Goal: Information Seeking & Learning: Learn about a topic

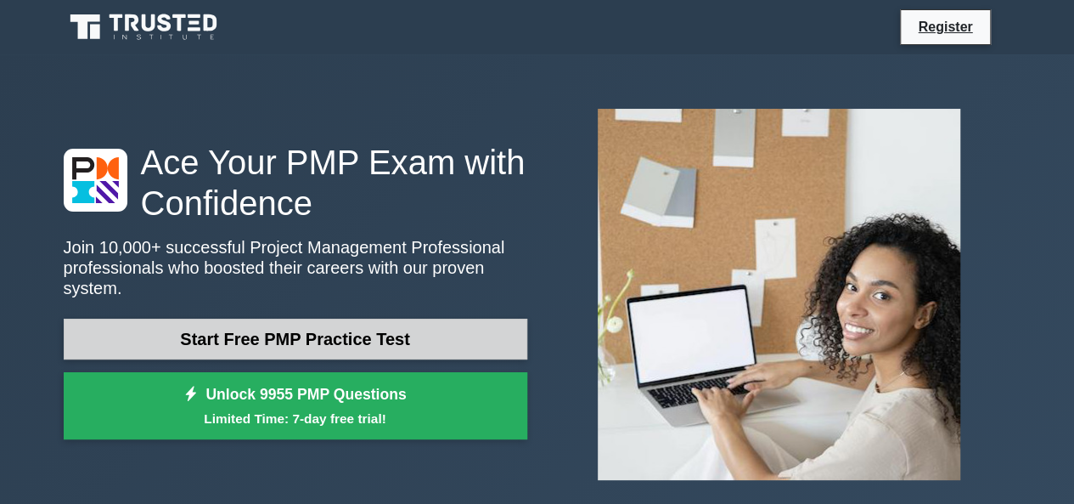
click at [318, 335] on link "Start Free PMP Practice Test" at bounding box center [296, 339] width 464 height 41
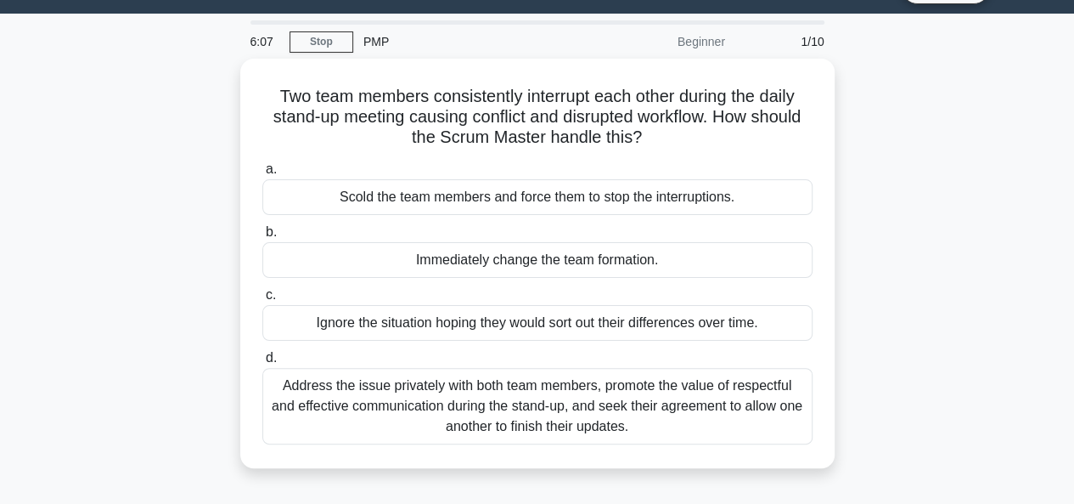
scroll to position [42, 0]
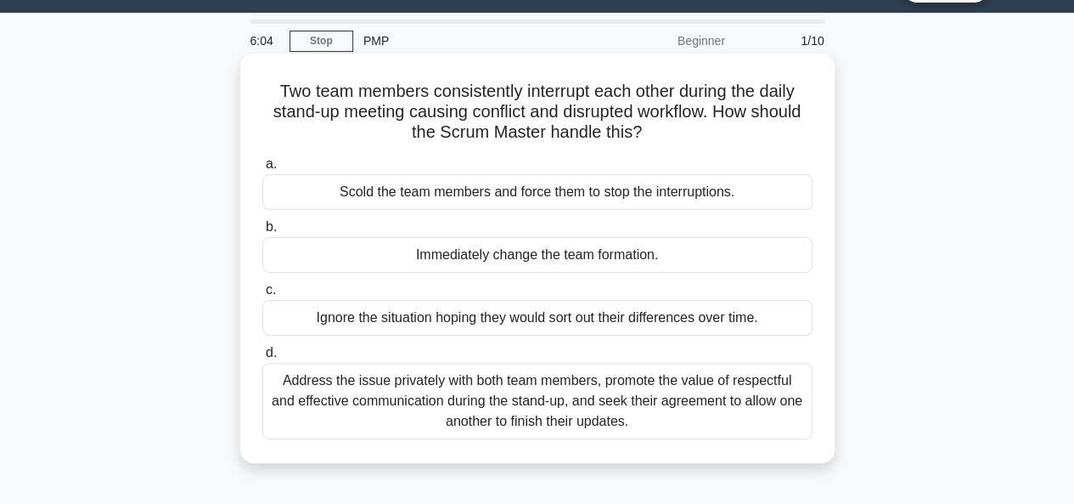
click at [394, 403] on div "Address the issue privately with both team members, promote the value of respec…" at bounding box center [537, 401] width 550 height 76
click at [262, 358] on input "d. Address the issue privately with both team members, promote the value of res…" at bounding box center [262, 352] width 0 height 11
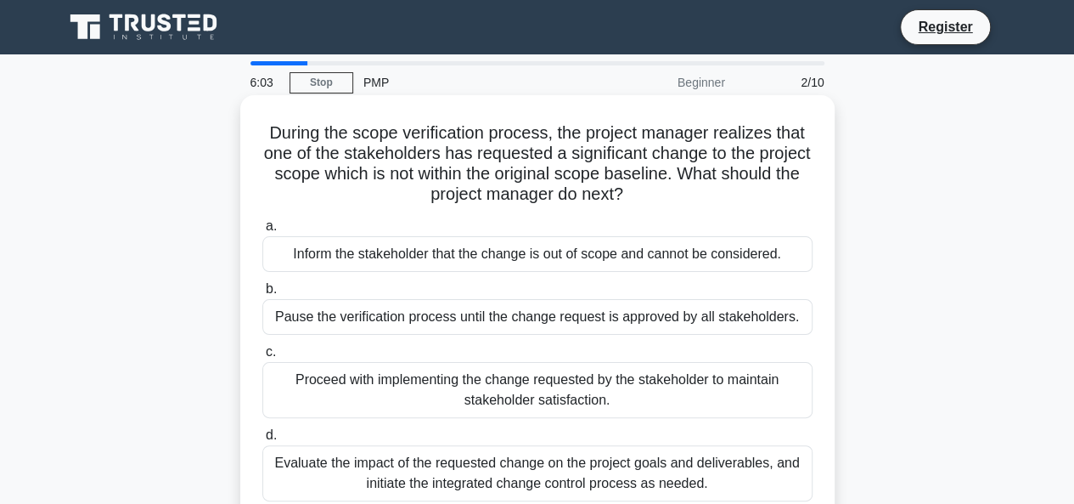
scroll to position [0, 0]
click at [294, 458] on div "Evaluate the impact of the requested change on the project goals and deliverabl…" at bounding box center [537, 473] width 550 height 56
click at [262, 441] on input "d. Evaluate the impact of the requested change on the project goals and deliver…" at bounding box center [262, 435] width 0 height 11
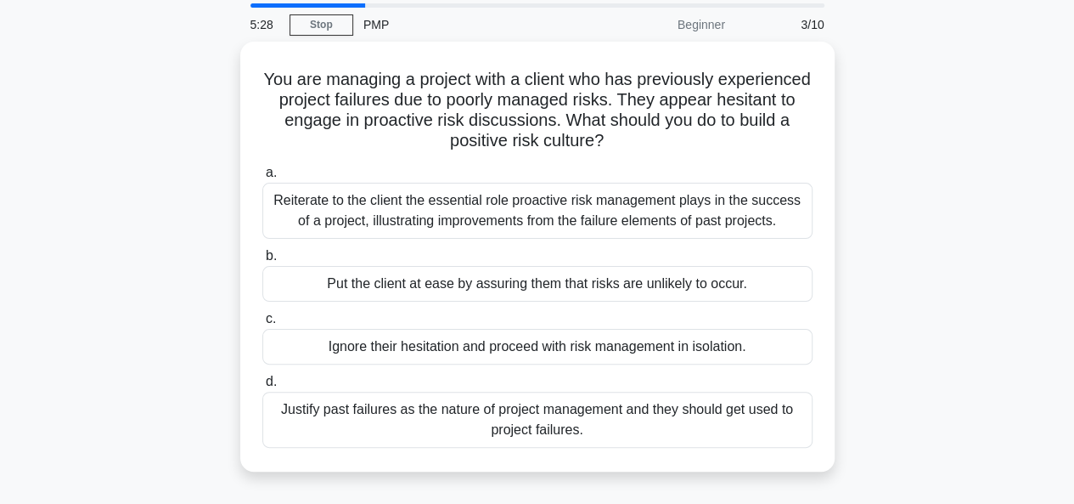
scroll to position [59, 0]
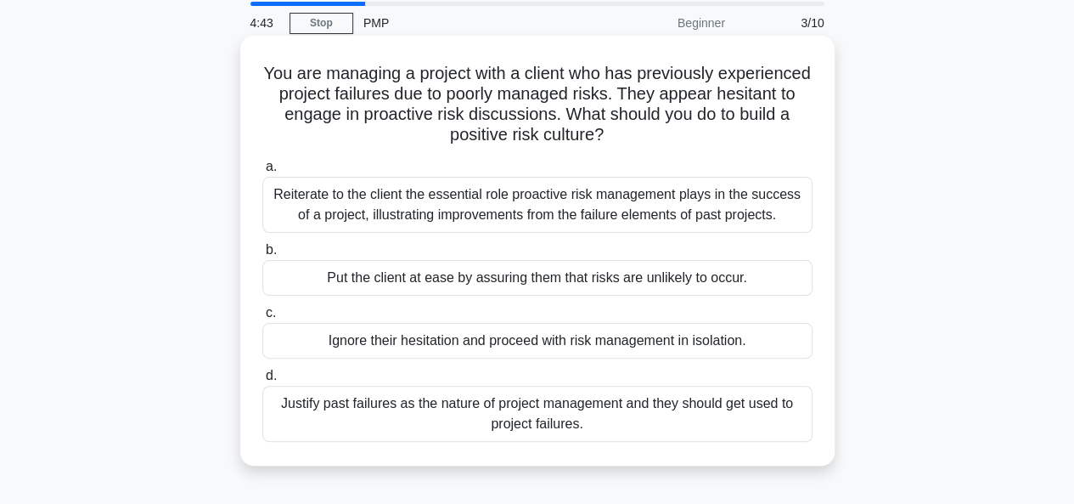
click at [390, 204] on div "Reiterate to the client the essential role proactive risk management plays in t…" at bounding box center [537, 205] width 550 height 56
click at [262, 172] on input "a. Reiterate to the client the essential role proactive risk management plays i…" at bounding box center [262, 166] width 0 height 11
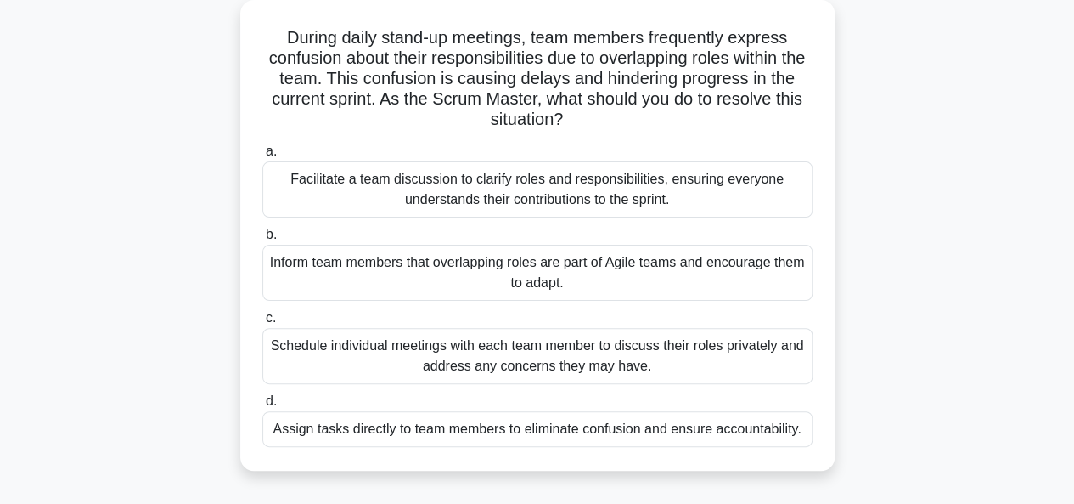
scroll to position [102, 0]
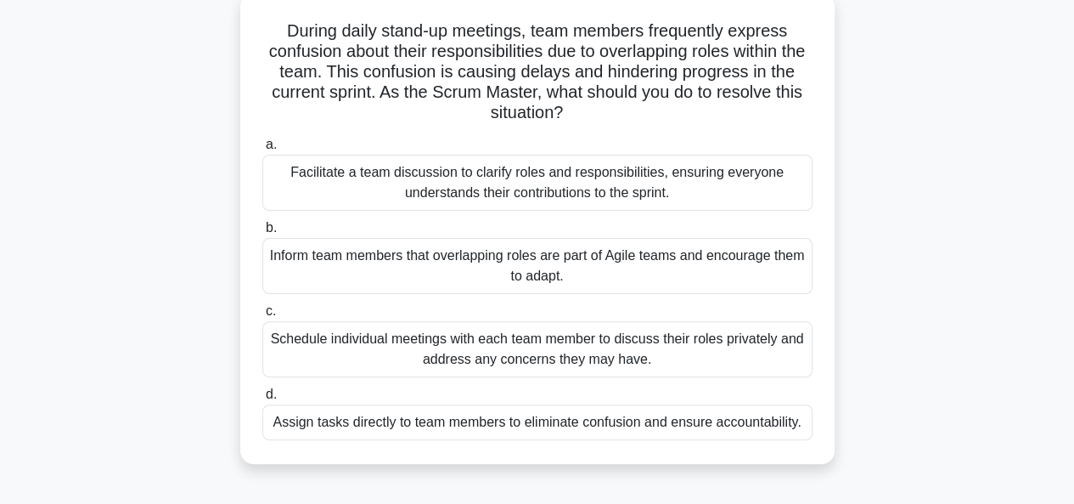
click at [313, 308] on label "c. Schedule individual meetings with each team member to discuss their roles pr…" at bounding box center [537, 339] width 550 height 76
click at [262, 308] on input "c. Schedule individual meetings with each team member to discuss their roles pr…" at bounding box center [262, 311] width 0 height 11
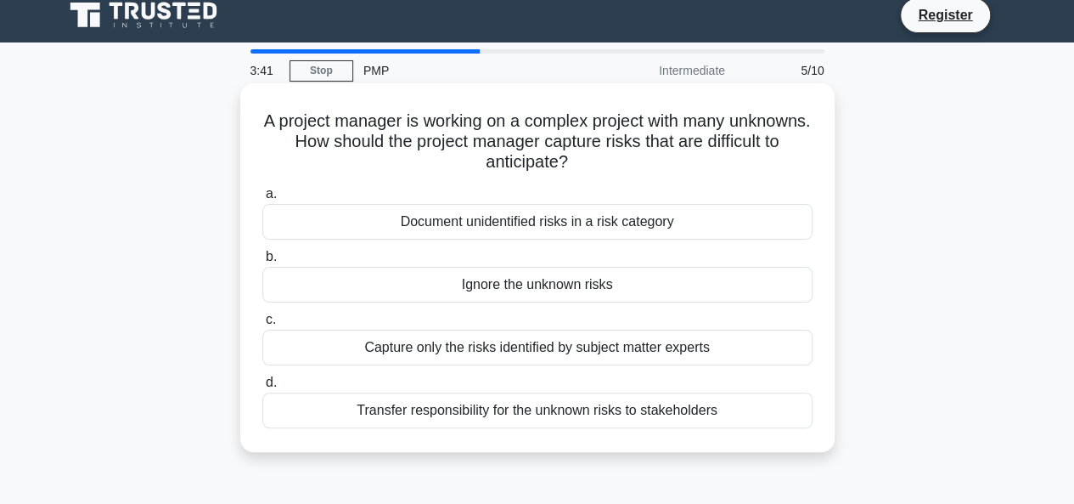
scroll to position [0, 0]
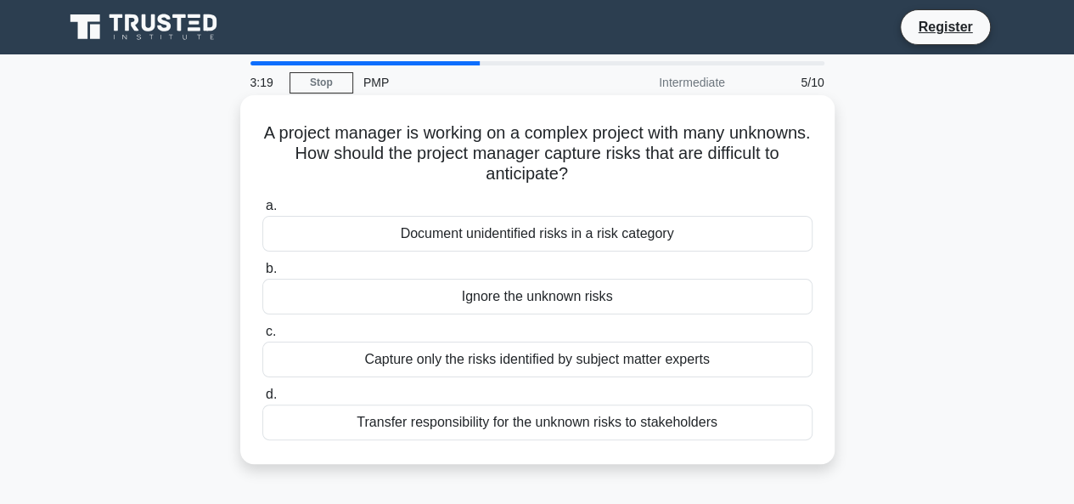
click at [454, 230] on div "Document unidentified risks in a risk category" at bounding box center [537, 234] width 550 height 36
click at [262, 211] on input "a. Document unidentified risks in a risk category" at bounding box center [262, 205] width 0 height 11
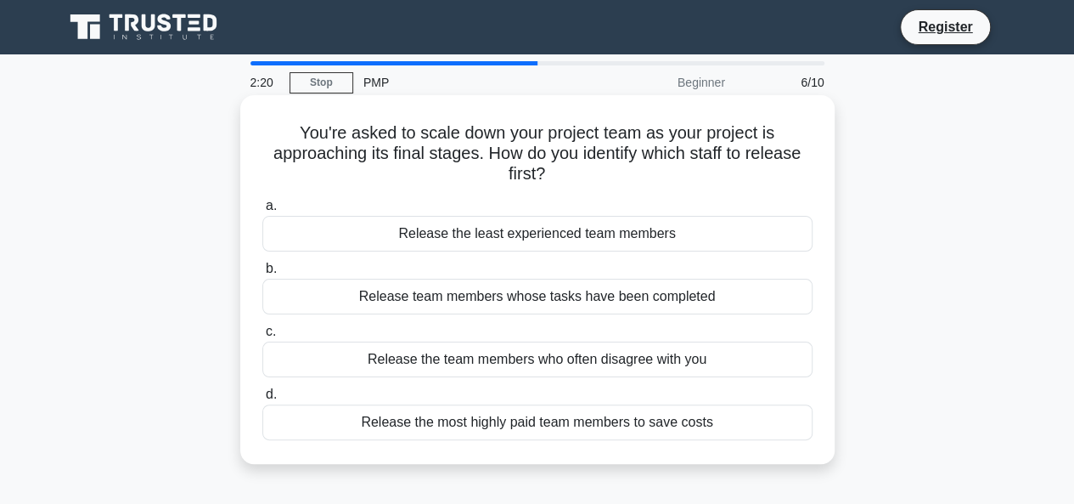
click at [538, 234] on div "Release the least experienced team members" at bounding box center [537, 234] width 550 height 36
click at [262, 211] on input "a. Release the least experienced team members" at bounding box center [262, 205] width 0 height 11
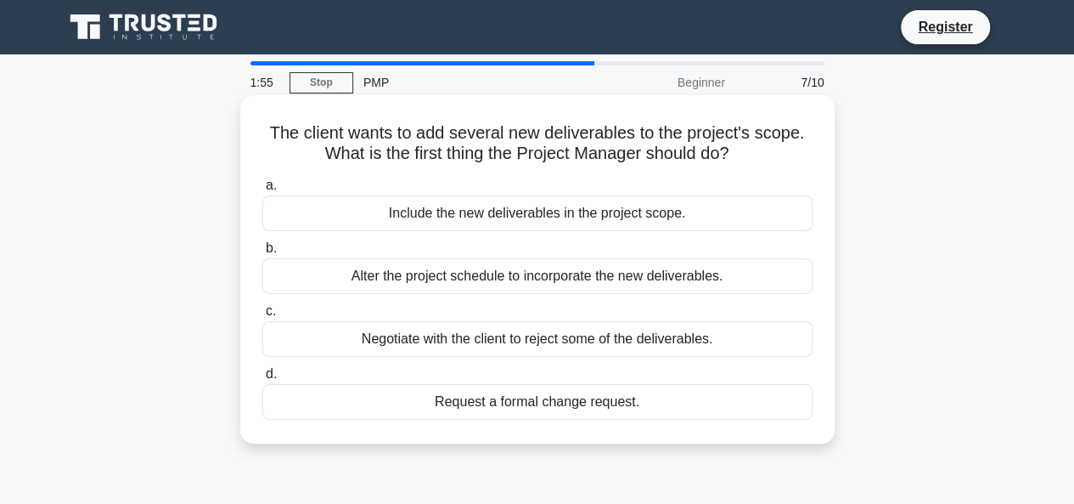
click at [582, 403] on div "Request a formal change request." at bounding box center [537, 402] width 550 height 36
click at [262, 380] on input "d. Request a formal change request." at bounding box center [262, 374] width 0 height 11
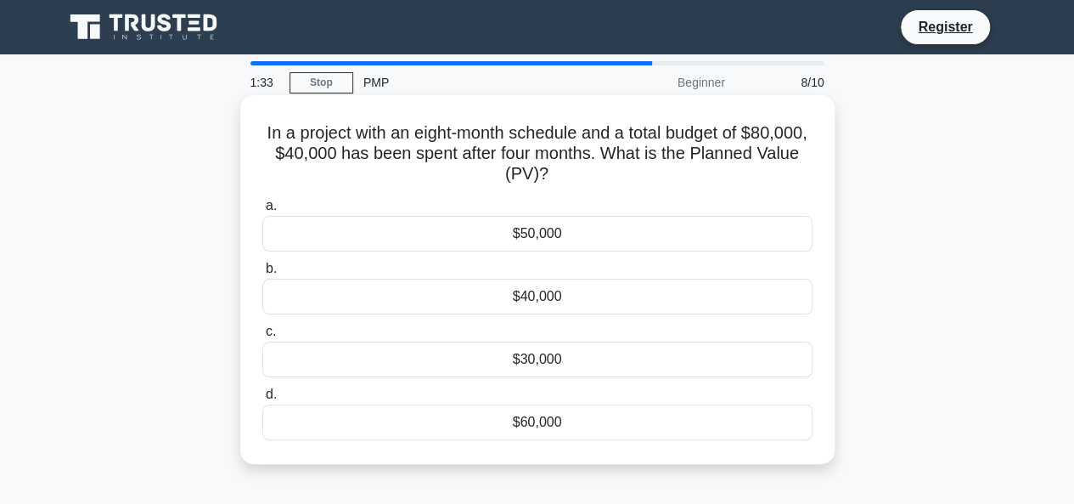
drag, startPoint x: 614, startPoint y: 179, endPoint x: 280, endPoint y: 107, distance: 341.5
click at [280, 107] on div "In a project with an eight-month schedule and a total budget of $80,000, $40,00…" at bounding box center [537, 279] width 581 height 355
copy h5 "In a project with an eight-month schedule and a total budget of $80,000, $40,00…"
click at [556, 297] on div "$40,000" at bounding box center [537, 297] width 550 height 36
click at [262, 274] on input "b. $40,000" at bounding box center [262, 268] width 0 height 11
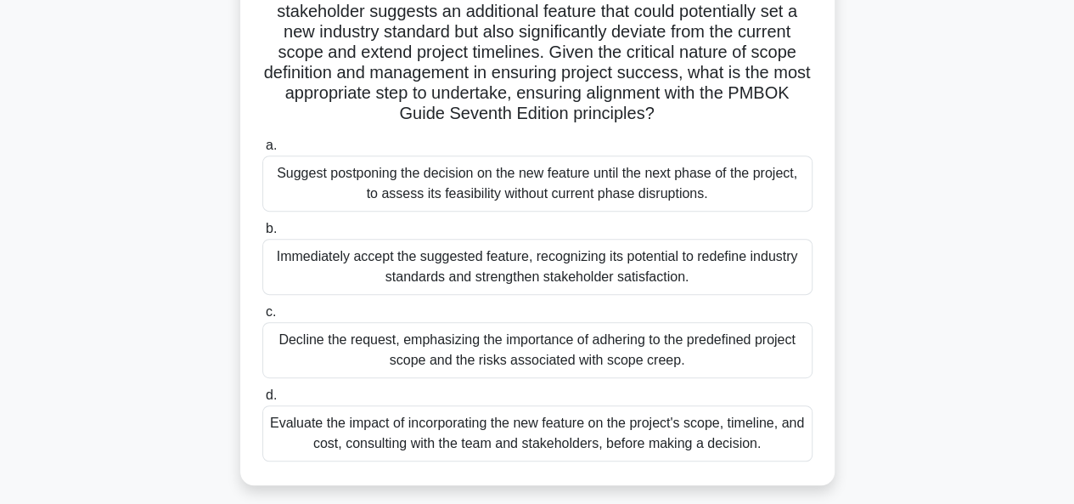
scroll to position [269, 0]
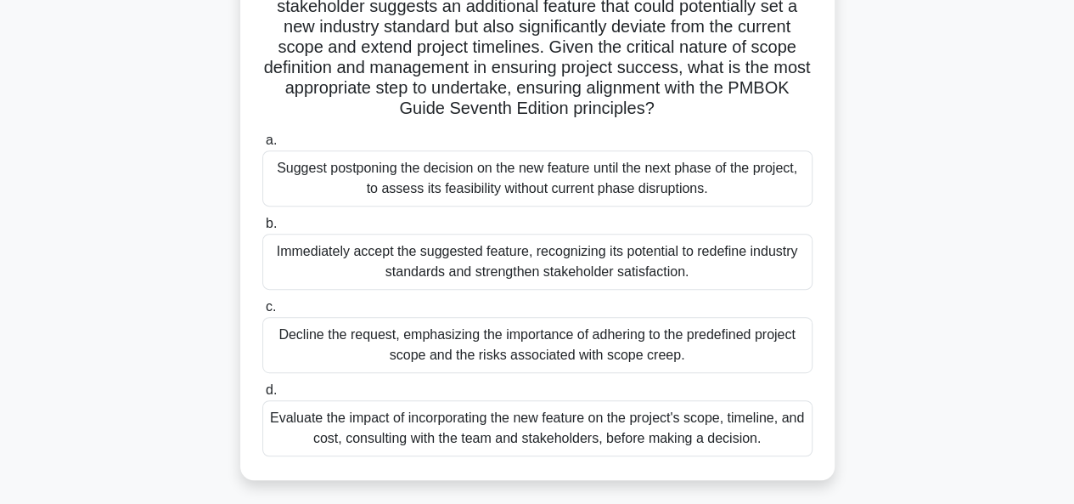
click at [576, 434] on div "Evaluate the impact of incorporating the new feature on the project's scope, ti…" at bounding box center [537, 428] width 550 height 56
click at [262, 396] on input "d. Evaluate the impact of incorporating the new feature on the project's scope,…" at bounding box center [262, 390] width 0 height 11
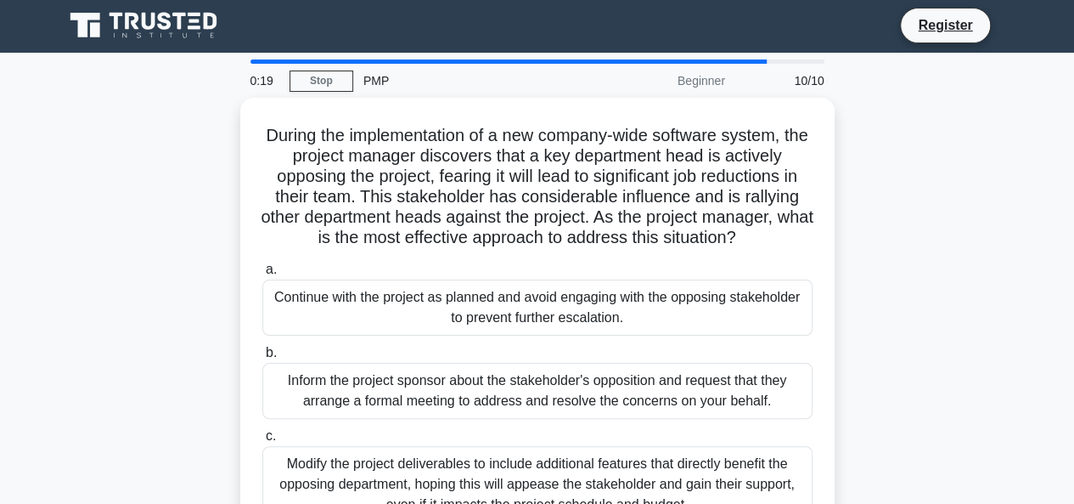
scroll to position [0, 0]
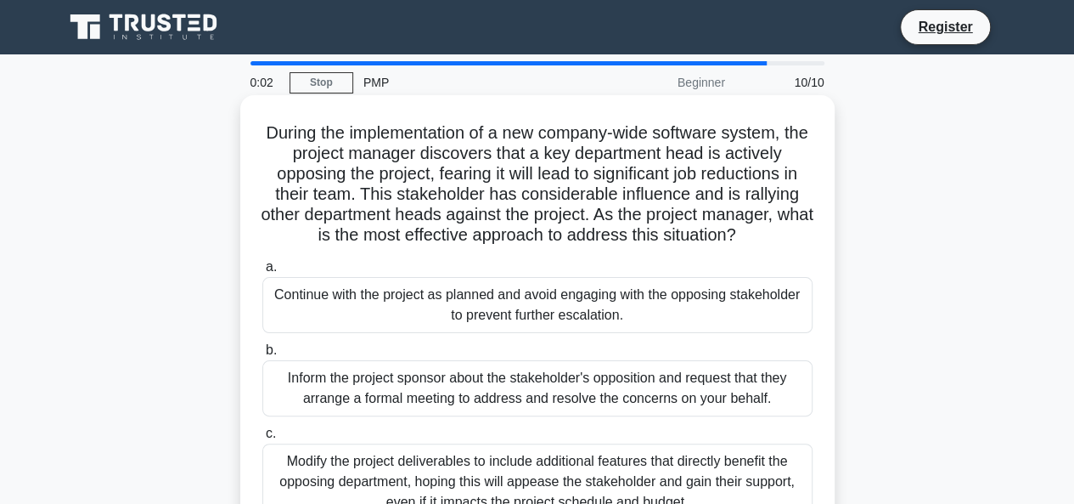
drag, startPoint x: 741, startPoint y: 240, endPoint x: 251, endPoint y: 120, distance: 503.9
click at [251, 120] on div "During the implementation of a new company-wide software system, the project ma…" at bounding box center [537, 361] width 581 height 518
copy h5 "During the implementation of a new company-wide software system, the project ma…"
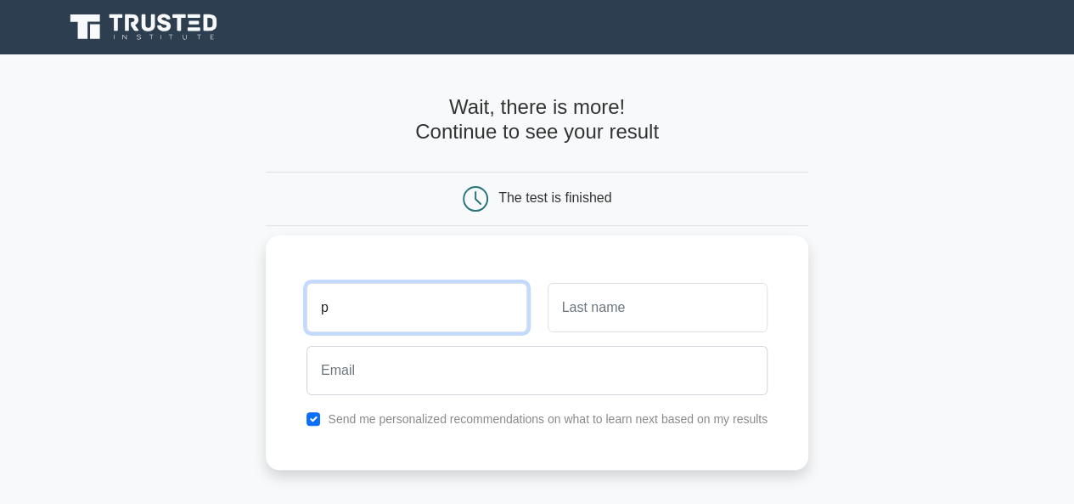
type input "[PERSON_NAME]"
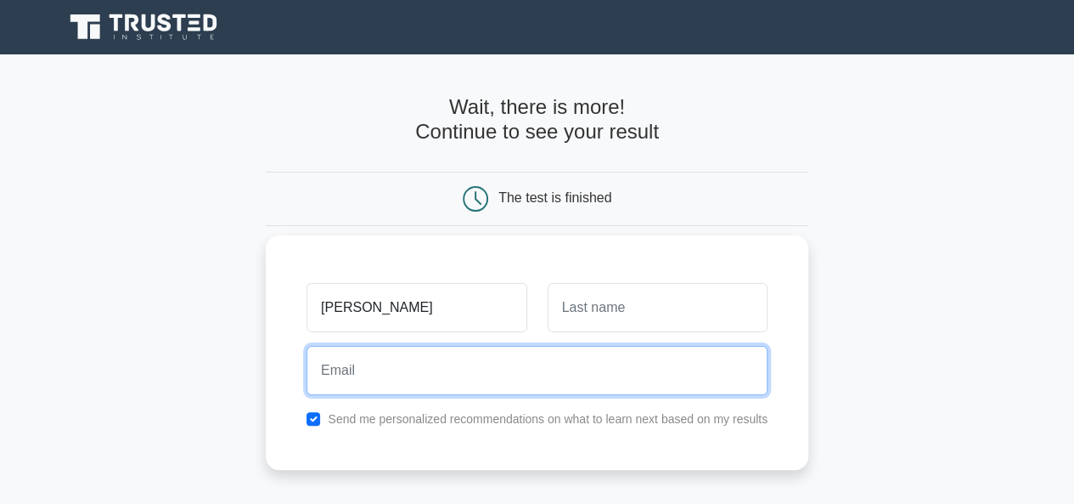
click at [448, 392] on input "email" at bounding box center [537, 370] width 461 height 49
type input "parvinvaliyeva998@gmail.com"
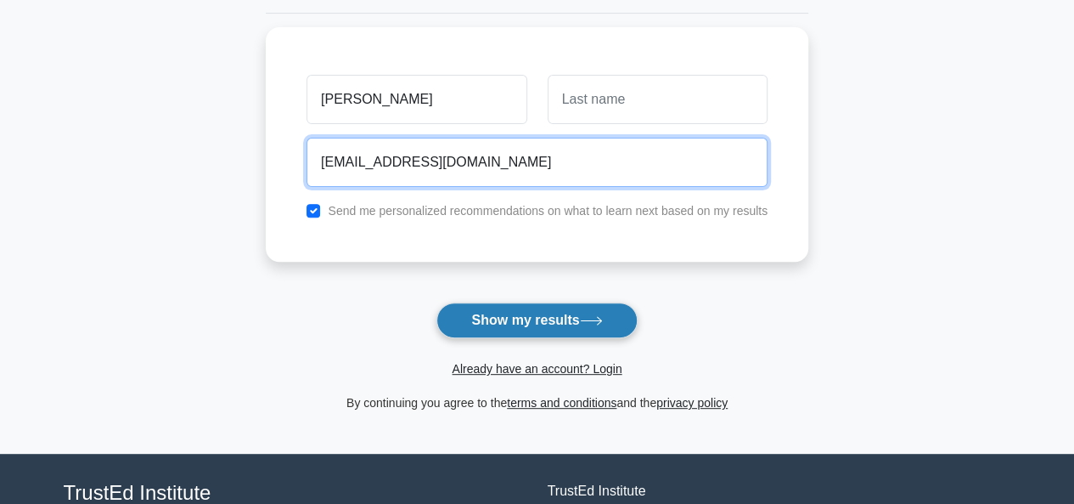
scroll to position [213, 0]
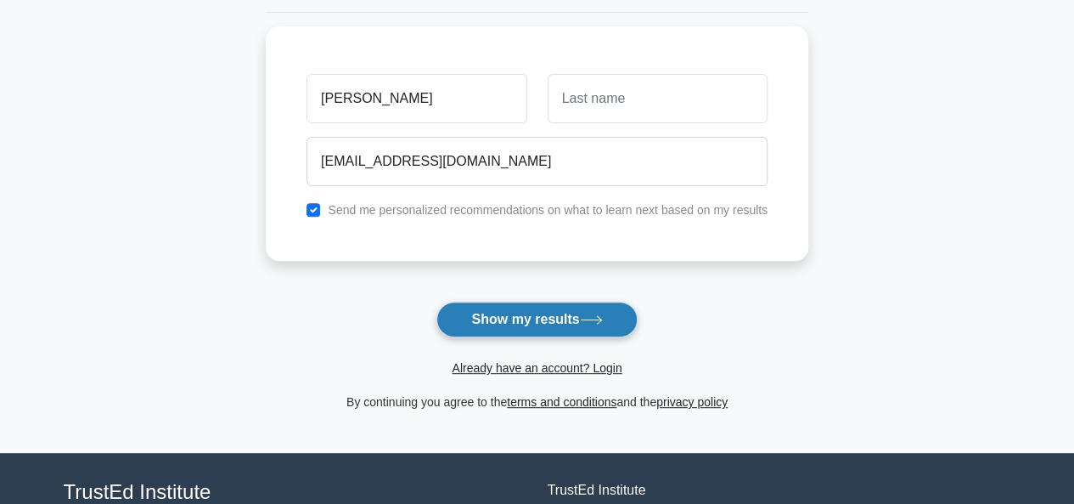
click at [540, 313] on button "Show my results" at bounding box center [537, 320] width 200 height 36
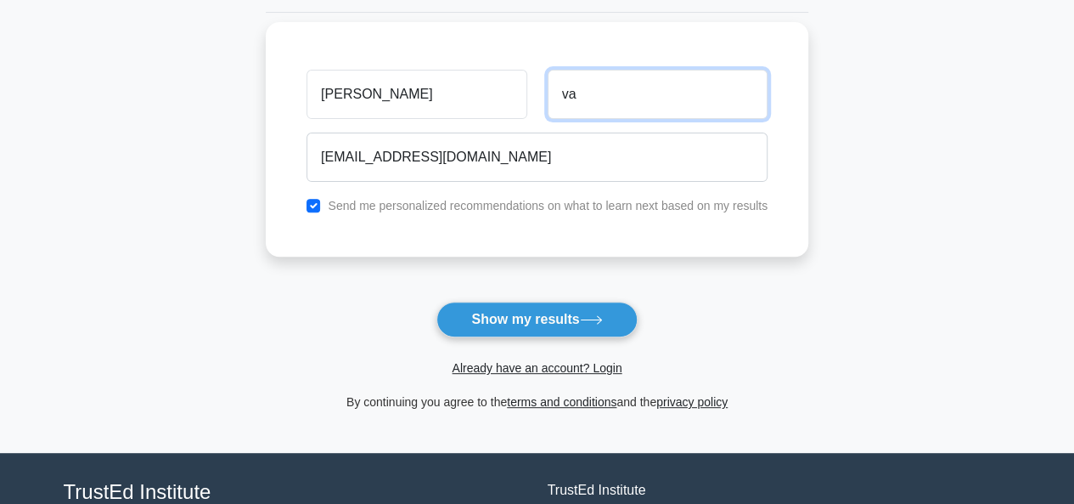
type input "Valiyeva"
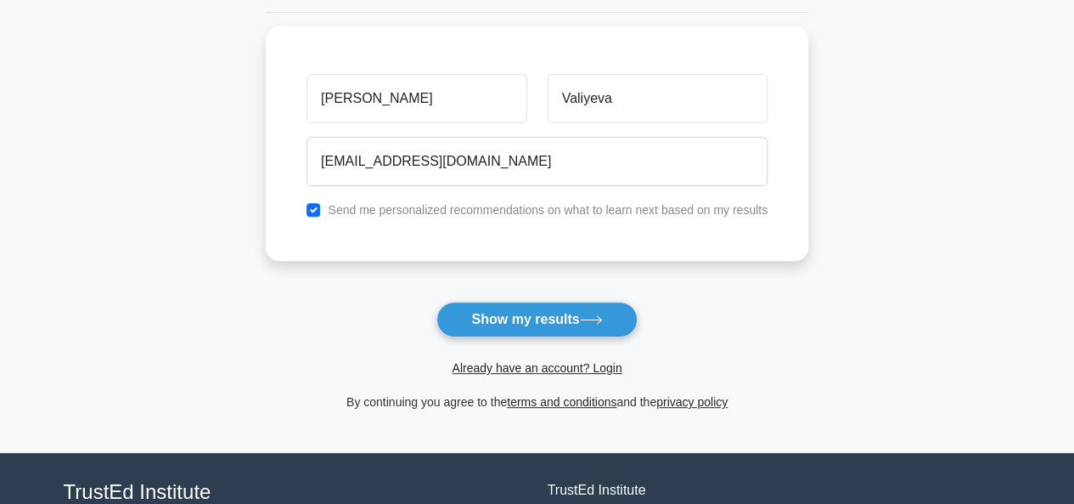
click at [505, 313] on button "Show my results" at bounding box center [537, 320] width 200 height 36
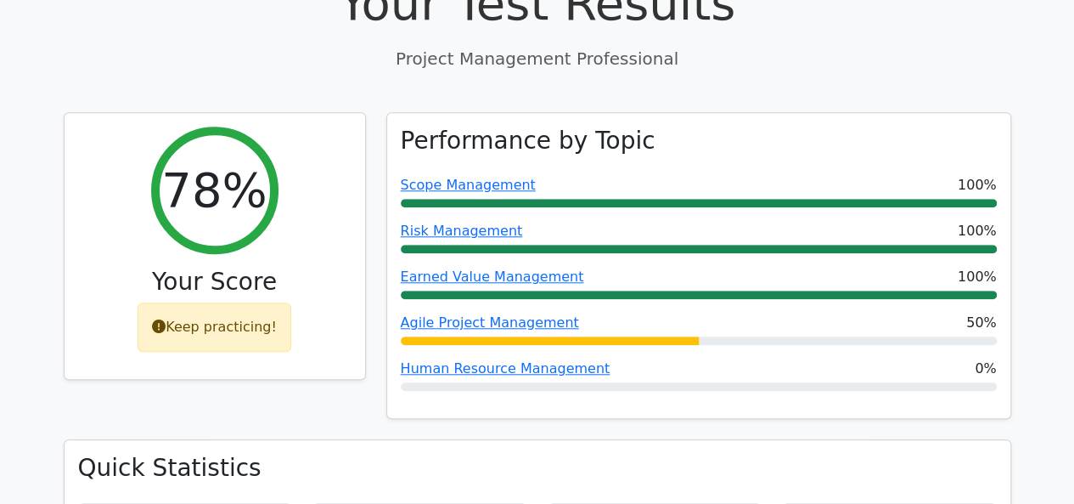
scroll to position [653, 0]
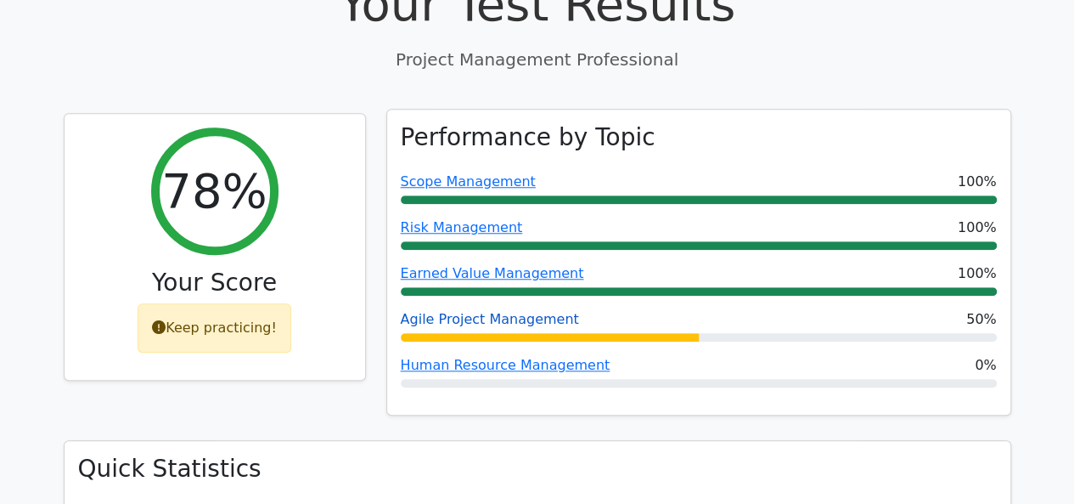
click at [485, 311] on link "Agile Project Management" at bounding box center [490, 319] width 178 height 16
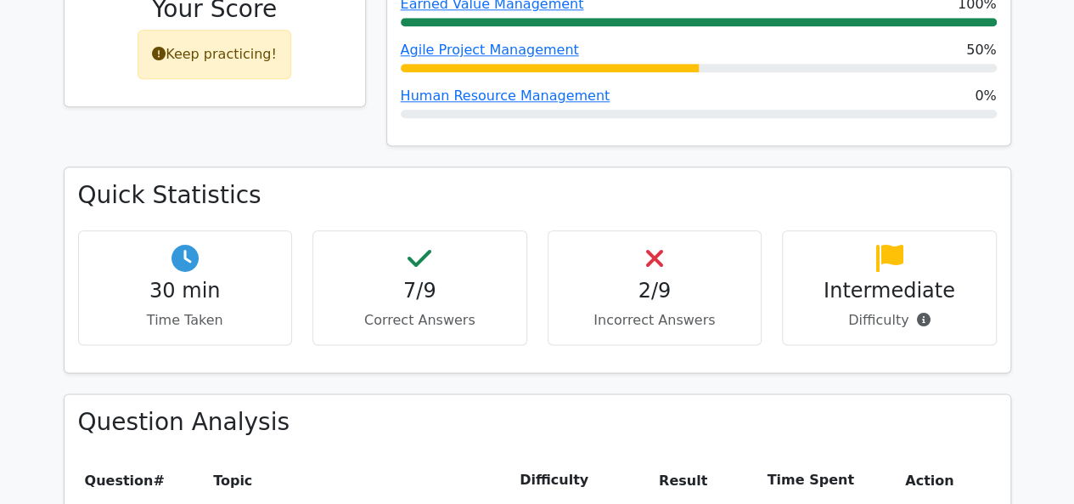
scroll to position [928, 0]
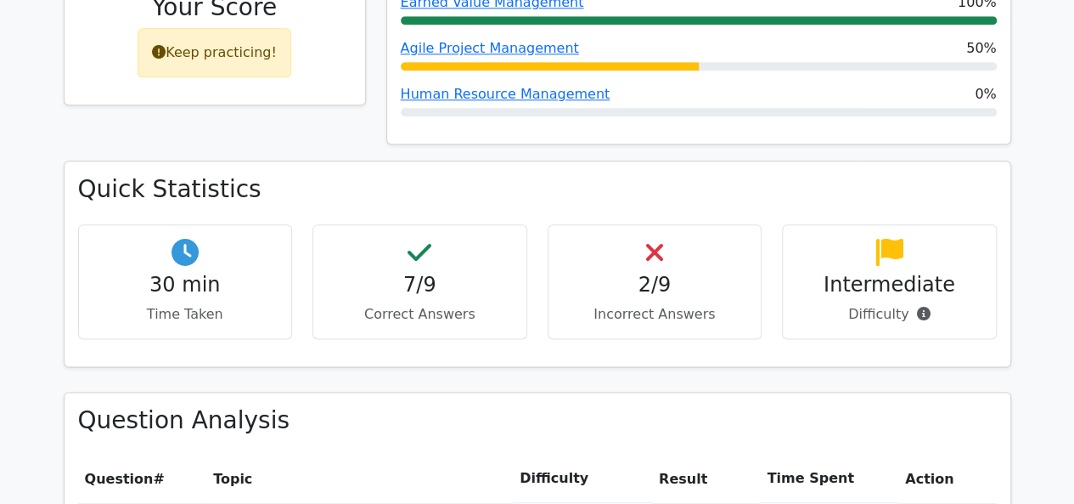
click at [640, 224] on div "2/9 Incorrect Answers" at bounding box center [655, 281] width 215 height 115
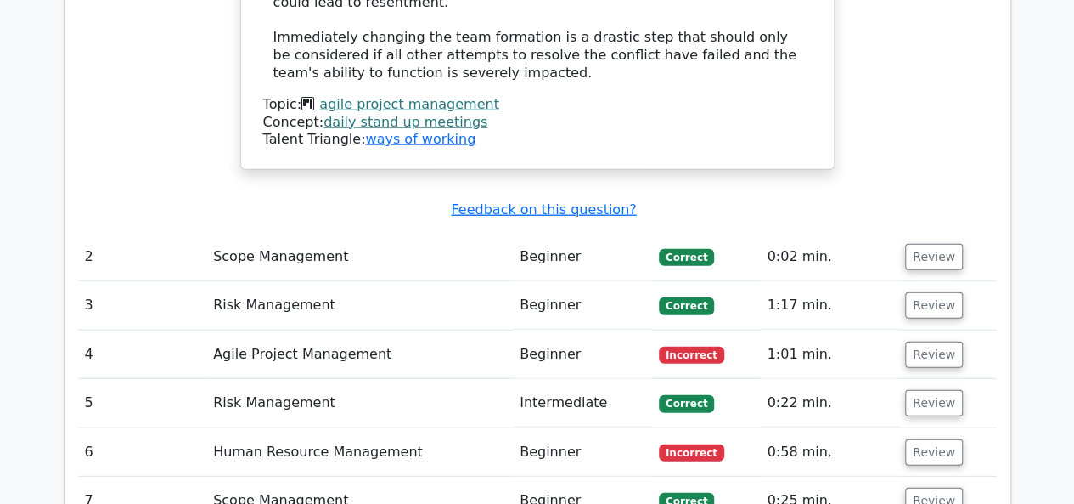
scroll to position [2115, 0]
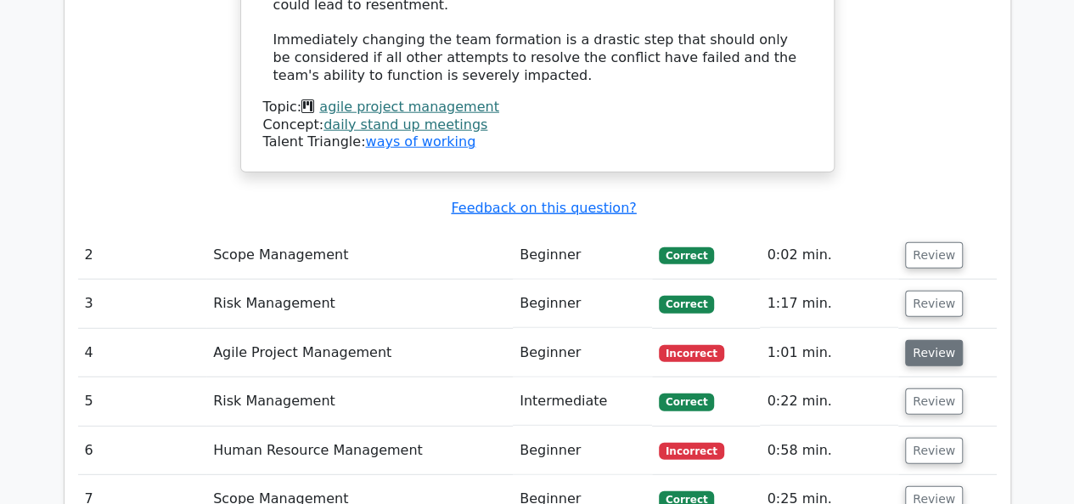
click at [922, 340] on button "Review" at bounding box center [934, 353] width 58 height 26
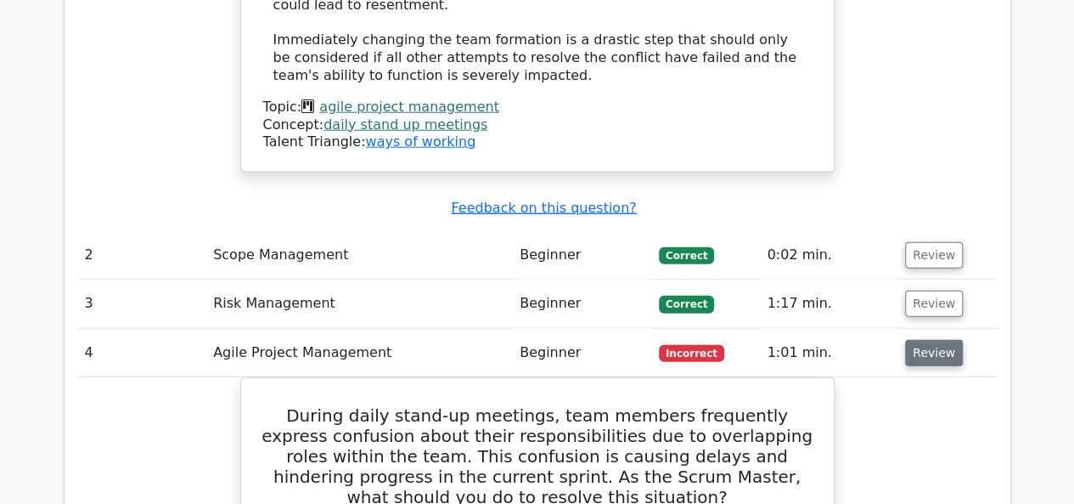
click at [922, 340] on button "Review" at bounding box center [934, 353] width 58 height 26
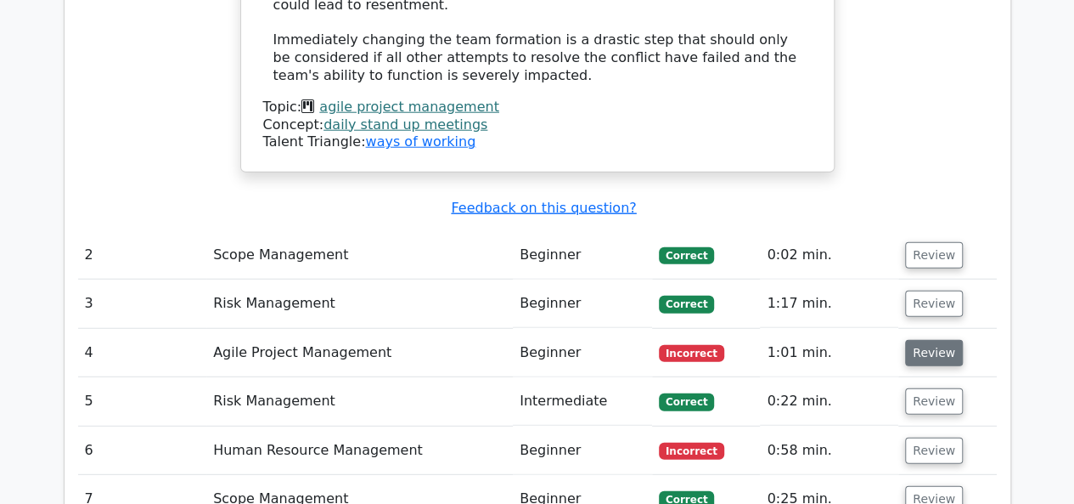
click at [921, 340] on button "Review" at bounding box center [934, 353] width 58 height 26
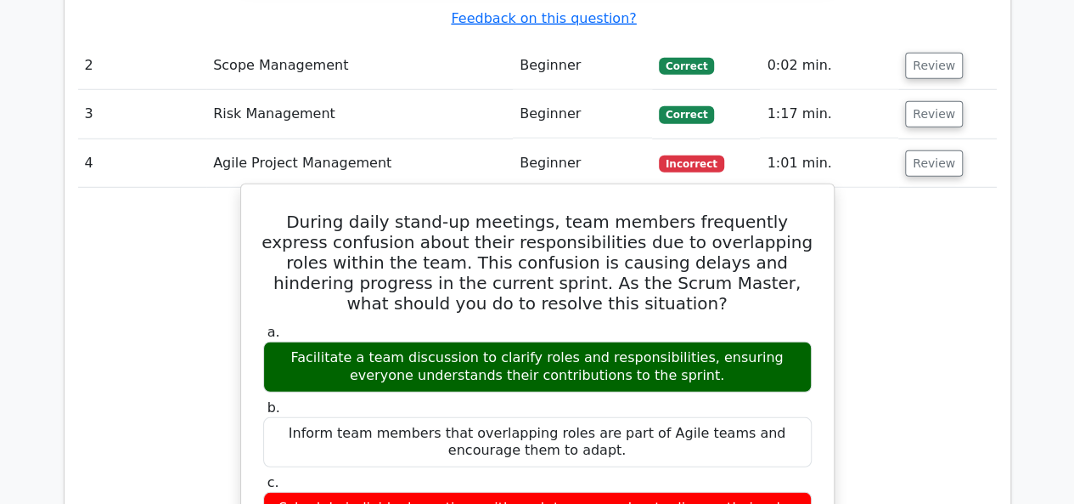
scroll to position [2317, 0]
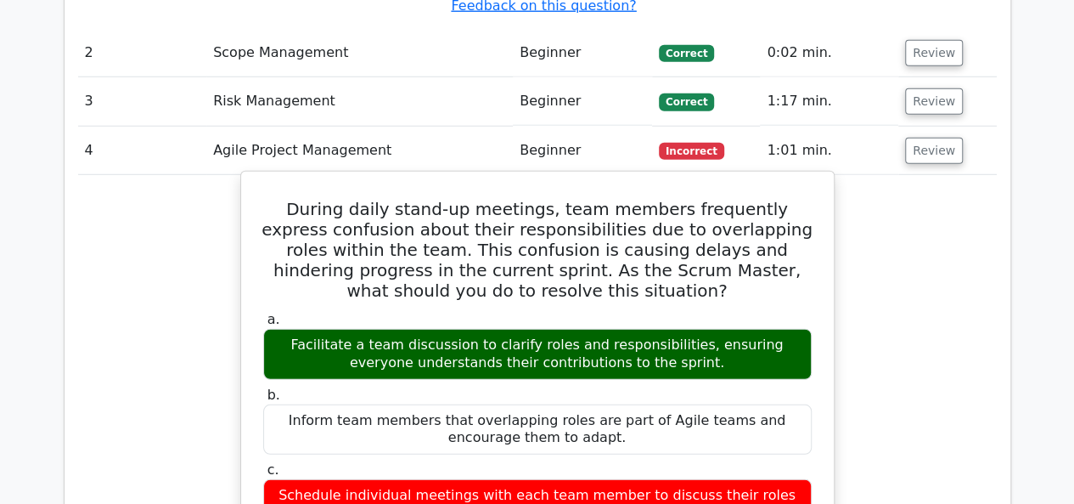
drag, startPoint x: 279, startPoint y: 233, endPoint x: 720, endPoint y: 258, distance: 442.4
click at [720, 329] on div "Facilitate a team discussion to clarify roles and responsibilities, ensuring ev…" at bounding box center [537, 354] width 549 height 51
copy div "Facilitate a team discussion to clarify roles and responsibilities, ensuring ev…"
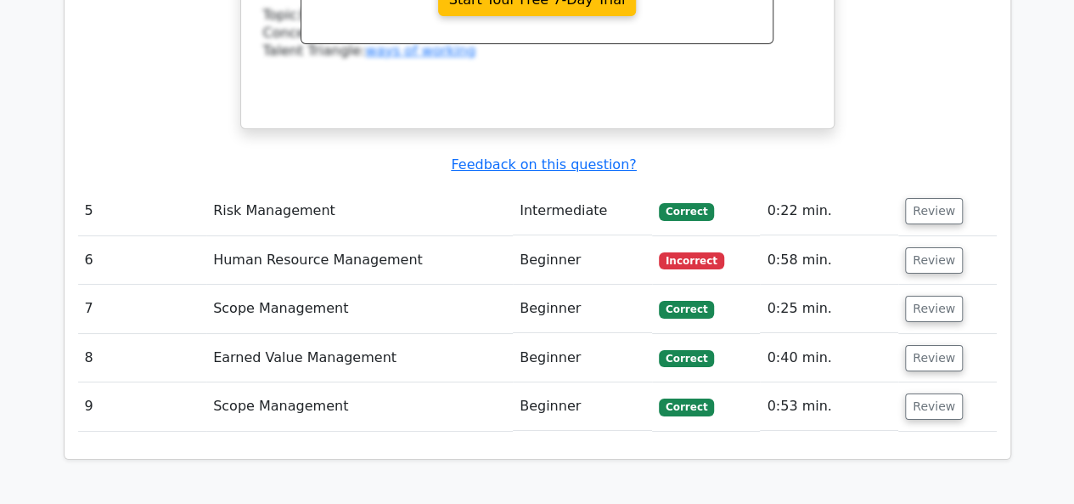
scroll to position [3121, 0]
click at [917, 248] on button "Review" at bounding box center [934, 261] width 58 height 26
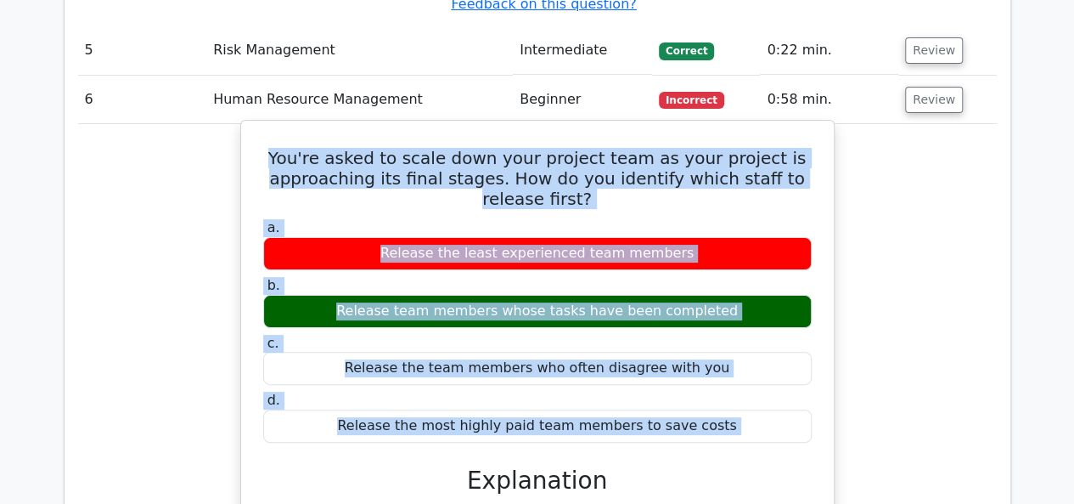
scroll to position [3286, 0]
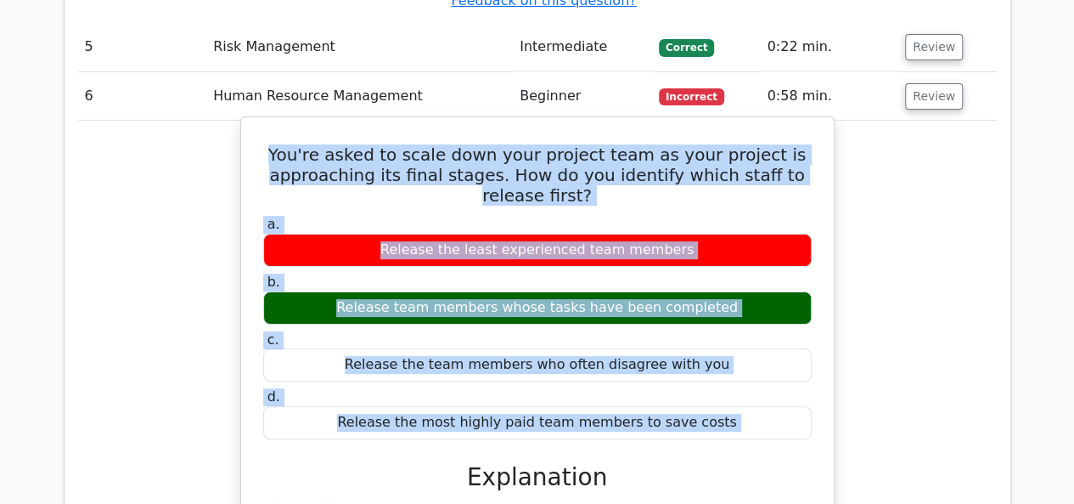
drag, startPoint x: 279, startPoint y: 189, endPoint x: 754, endPoint y: 302, distance: 488.7
click at [754, 302] on div "You're asked to scale down your project team as your project is approaching its…" at bounding box center [537, 440] width 579 height 632
copy div "You're asked to scale down your project team as your project is approaching its…"
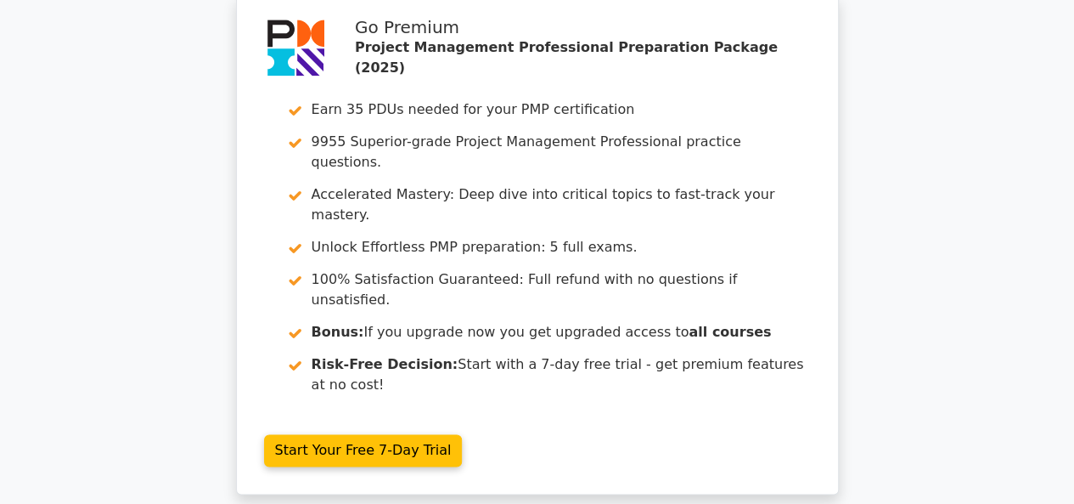
scroll to position [4359, 0]
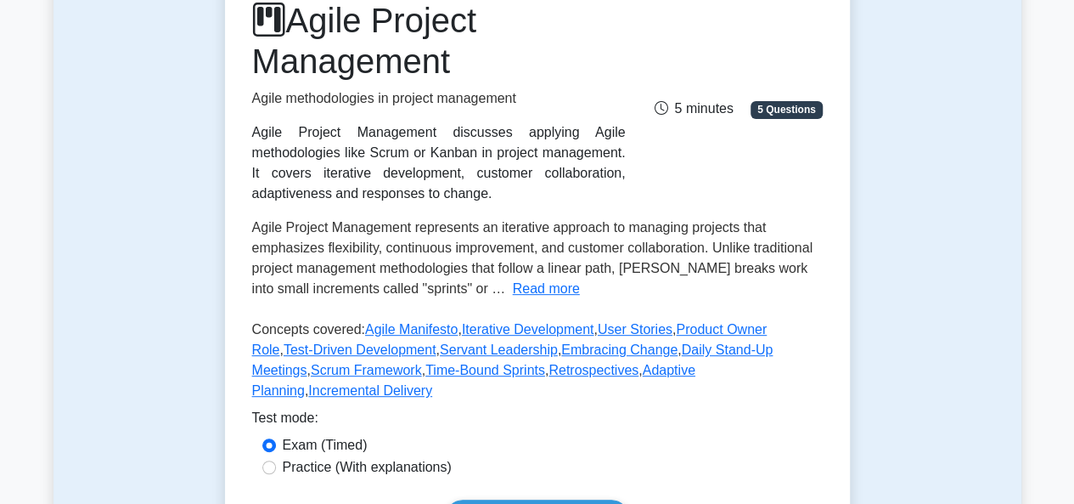
scroll to position [234, 0]
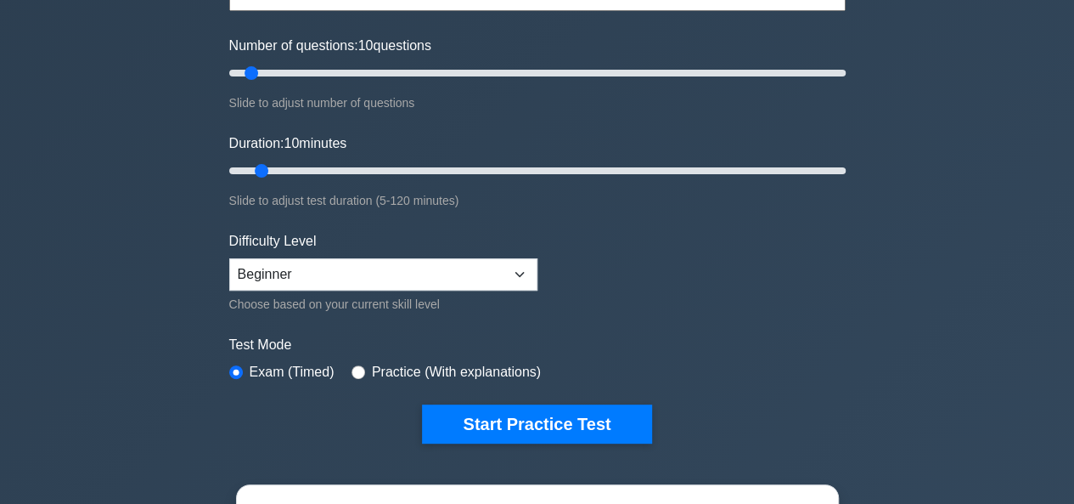
scroll to position [200, 0]
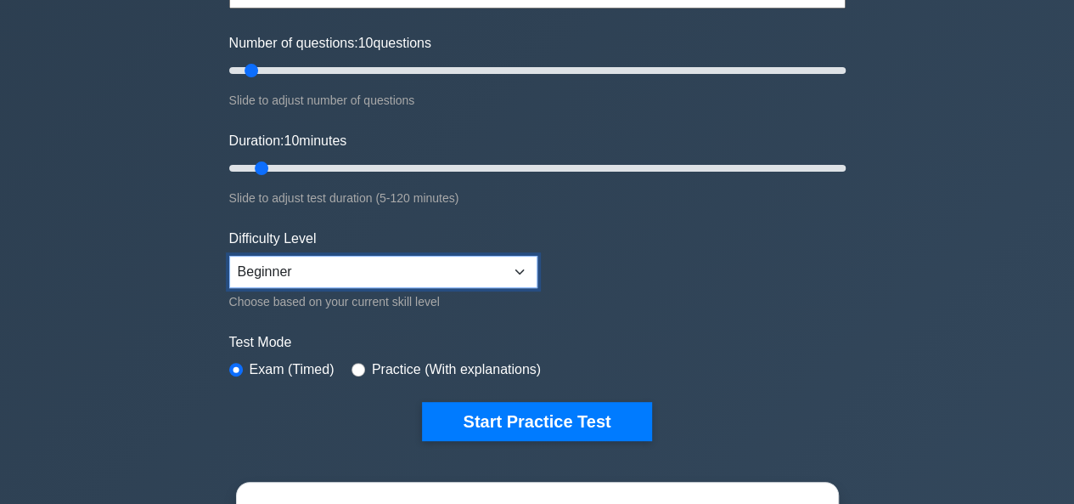
click at [449, 264] on select "Beginner Intermediate Expert" at bounding box center [383, 272] width 308 height 32
click at [664, 266] on form "Topics Scope Management Time Management Cost Management Quality Management Risk…" at bounding box center [537, 178] width 617 height 525
click at [475, 369] on label "Practice (With explanations)" at bounding box center [456, 369] width 169 height 20
click at [492, 438] on div "Project Management Professional Customize Your Next Practice Test Topics Scope …" at bounding box center [537, 168] width 637 height 627
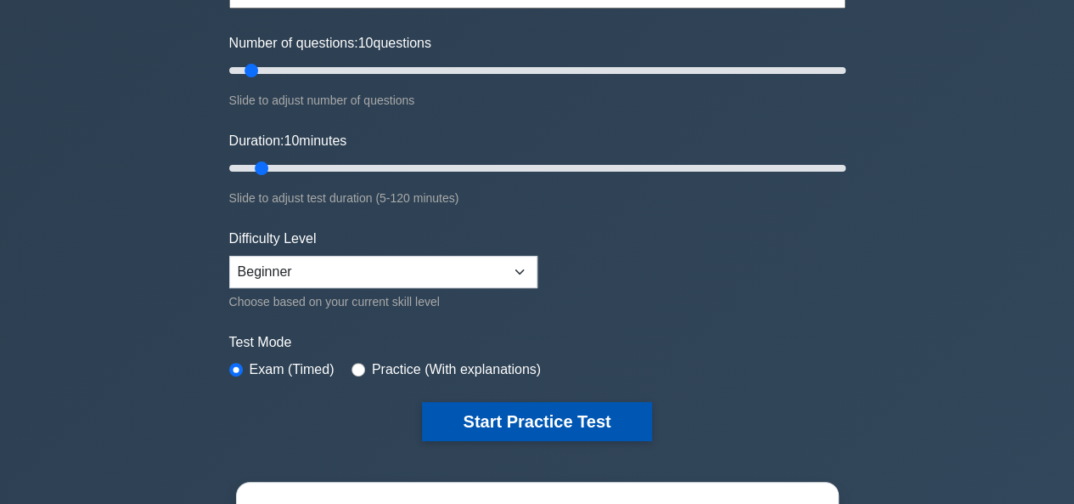
click at [513, 424] on button "Start Practice Test" at bounding box center [536, 421] width 229 height 39
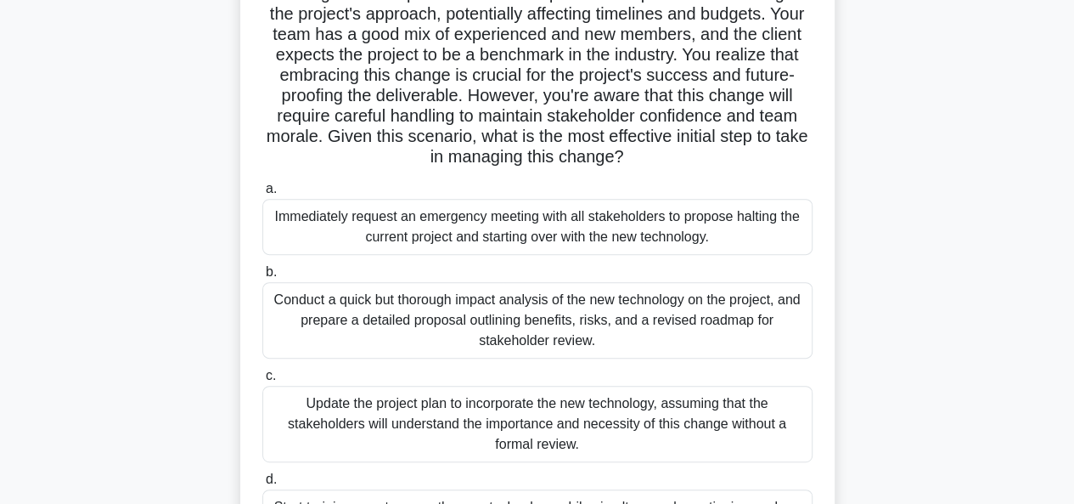
scroll to position [207, 0]
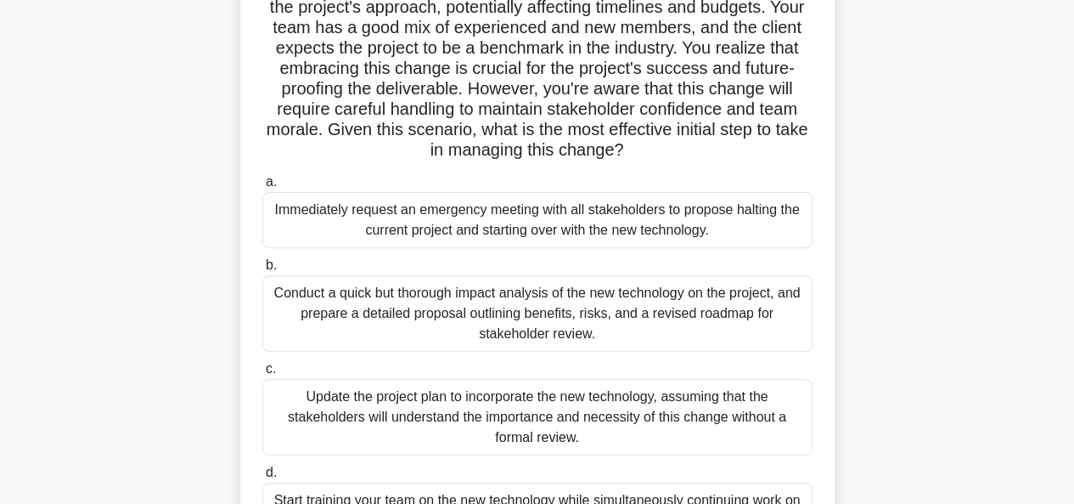
click at [338, 326] on div "Conduct a quick but thorough impact analysis of the new technology on the proje…" at bounding box center [537, 313] width 550 height 76
click at [262, 271] on input "b. Conduct a quick but thorough impact analysis of the new technology on the pr…" at bounding box center [262, 265] width 0 height 11
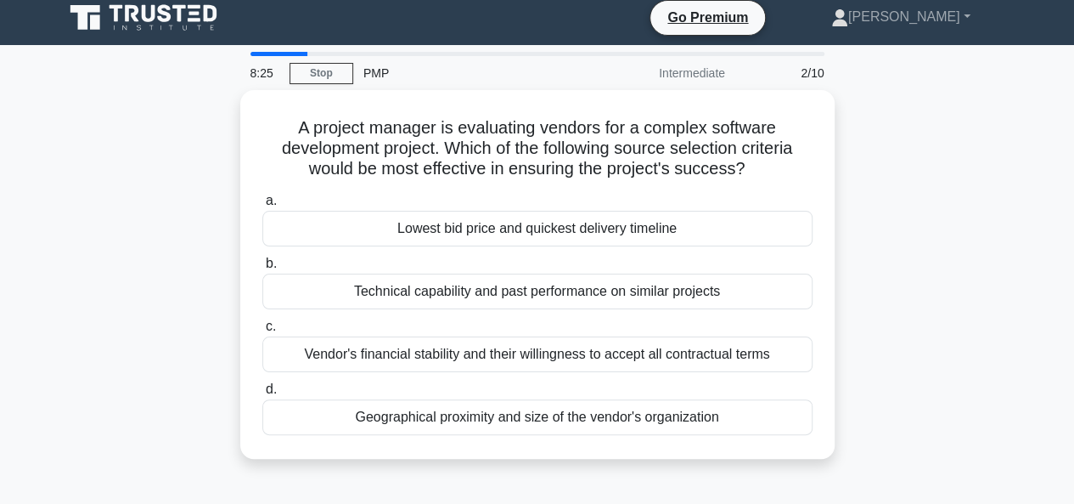
scroll to position [0, 0]
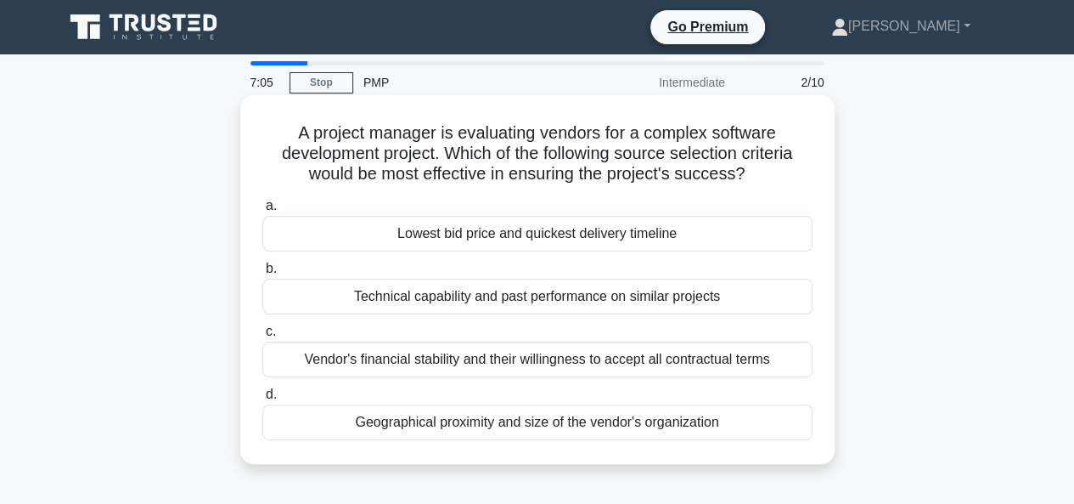
click at [537, 345] on div "Vendor's financial stability and their willingness to accept all contractual te…" at bounding box center [537, 359] width 550 height 36
click at [262, 337] on input "c. Vendor's financial stability and their willingness to accept all contractual…" at bounding box center [262, 331] width 0 height 11
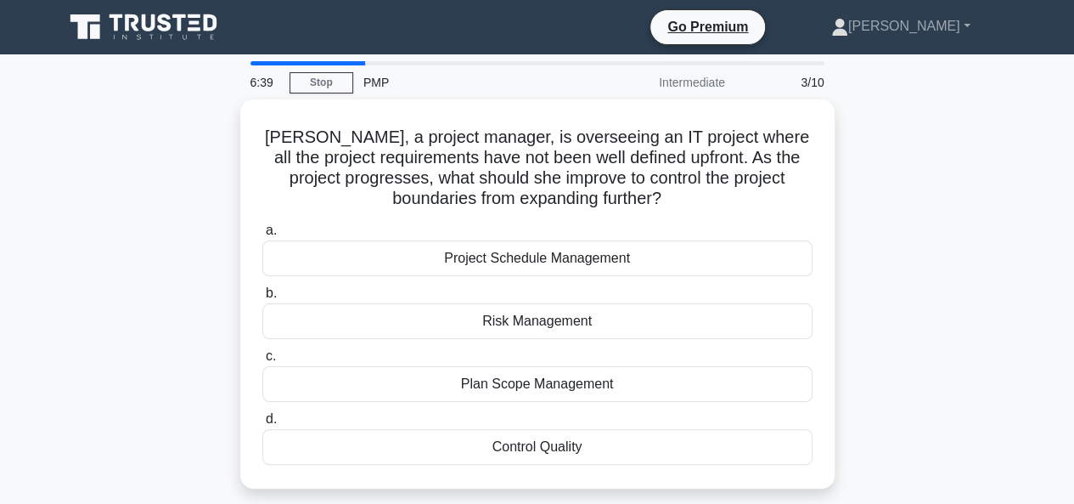
drag, startPoint x: 597, startPoint y: 201, endPoint x: 236, endPoint y: 97, distance: 375.8
click at [236, 97] on div "6:39 Stop PMP Intermediate 3/10 Lisa, a project manager, is overseeing an IT pr…" at bounding box center [538, 485] width 968 height 849
copy div "6:40 Stop PMP Intermediate 3/10 Lisa, a project manager, is overseeing an IT pr…"
click at [897, 420] on div "Lisa, a project manager, is overseeing an IT project where all the project requ…" at bounding box center [538, 303] width 968 height 409
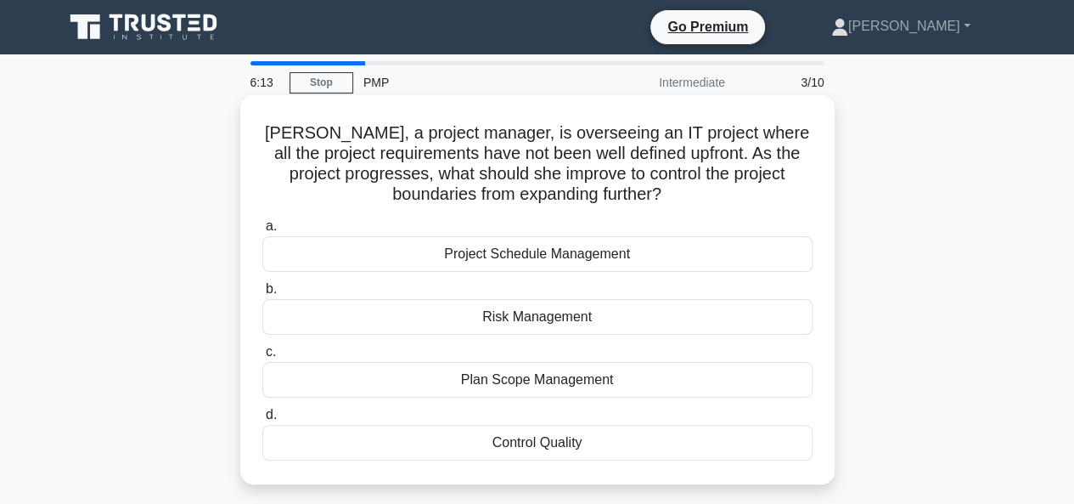
drag, startPoint x: 862, startPoint y: 480, endPoint x: 413, endPoint y: 234, distance: 512.0
click at [413, 234] on div "Lisa, a project manager, is overseeing an IT project where all the project requ…" at bounding box center [538, 303] width 968 height 409
copy div "Project Schedule Management b. Risk Management c. Plan Scope Management d. Cont…"
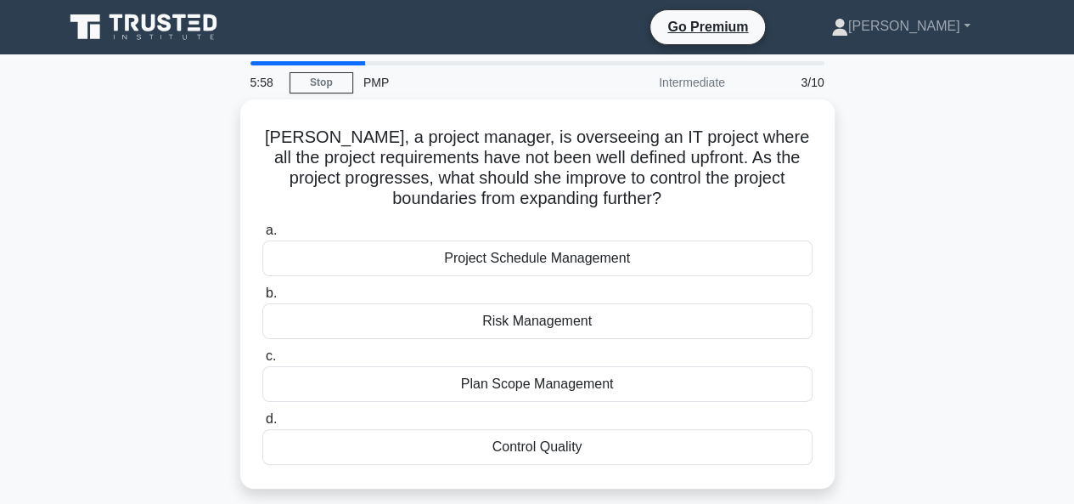
click at [917, 287] on div "Lisa, a project manager, is overseeing an IT project where all the project requ…" at bounding box center [538, 303] width 968 height 409
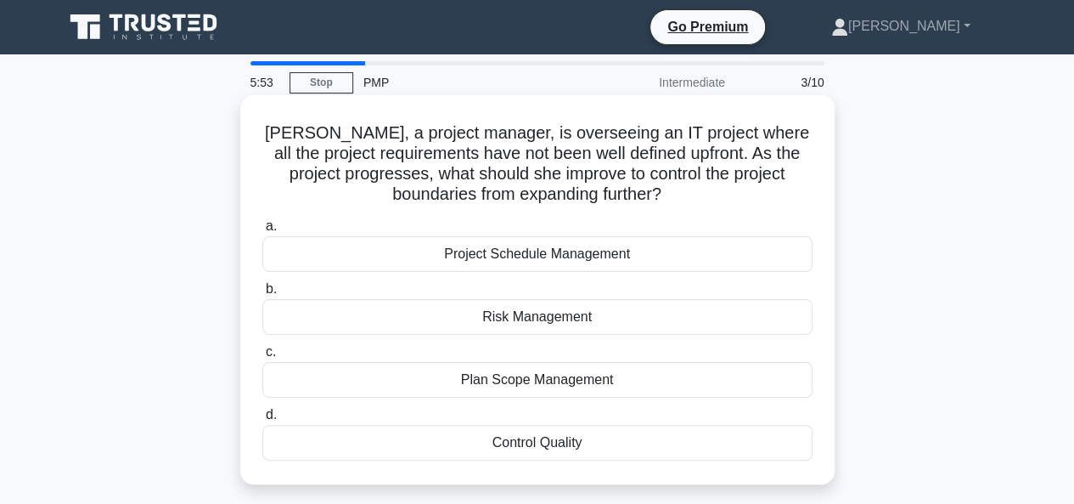
click at [510, 380] on div "Plan Scope Management" at bounding box center [537, 380] width 550 height 36
click at [262, 358] on input "c. Plan Scope Management" at bounding box center [262, 352] width 0 height 11
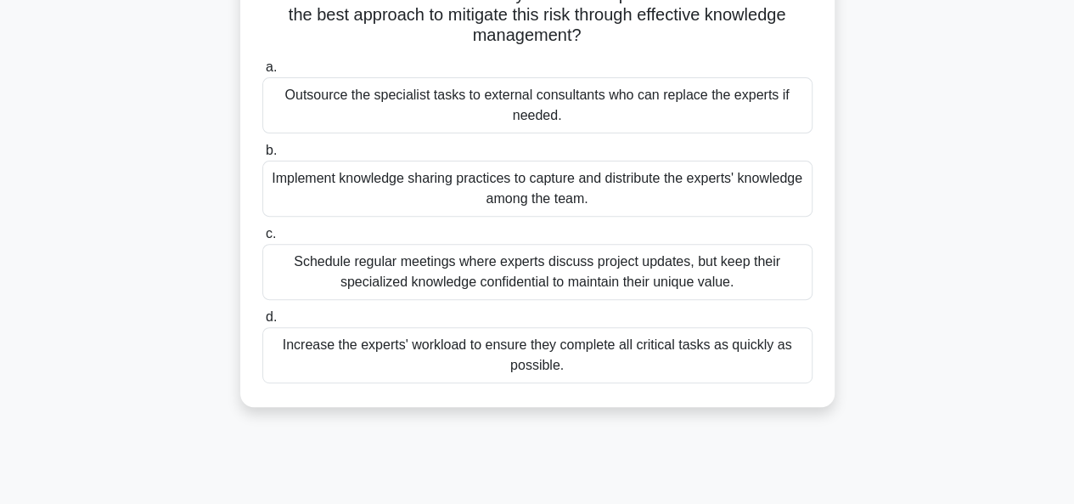
scroll to position [226, 0]
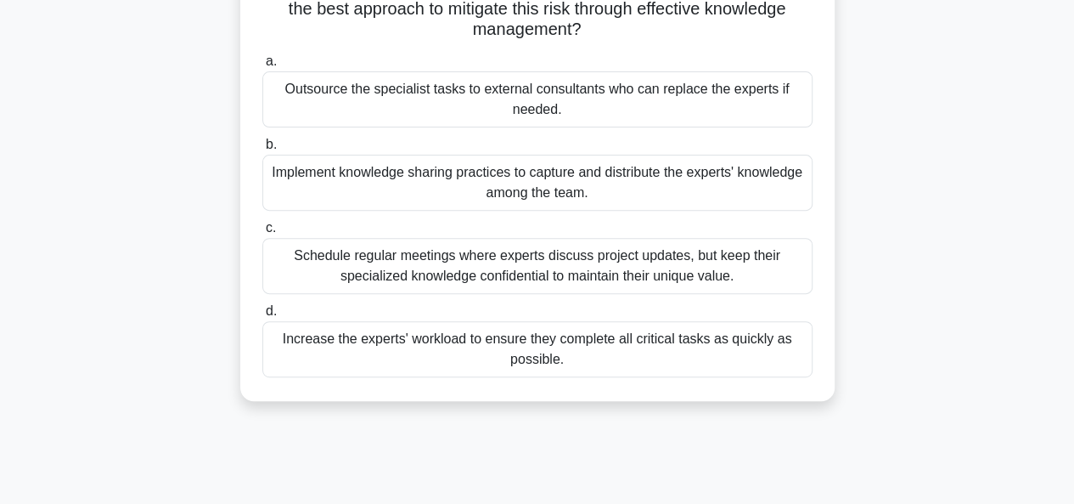
click at [771, 196] on div "Implement knowledge sharing practices to capture and distribute the experts' kn…" at bounding box center [537, 183] width 550 height 56
click at [262, 150] on input "b. Implement knowledge sharing practices to capture and distribute the experts'…" at bounding box center [262, 144] width 0 height 11
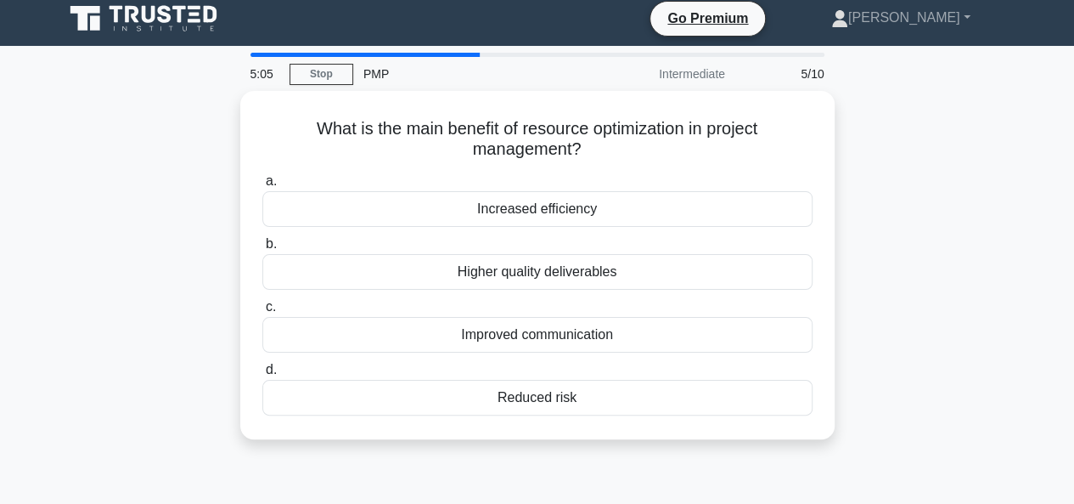
scroll to position [0, 0]
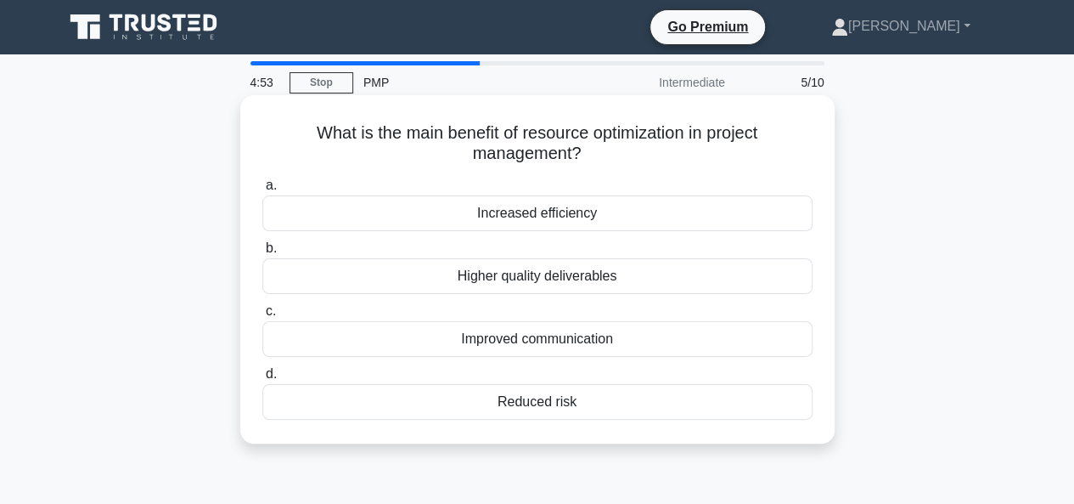
click at [708, 270] on div "Higher quality deliverables" at bounding box center [537, 276] width 550 height 36
click at [262, 254] on input "b. Higher quality deliverables" at bounding box center [262, 248] width 0 height 11
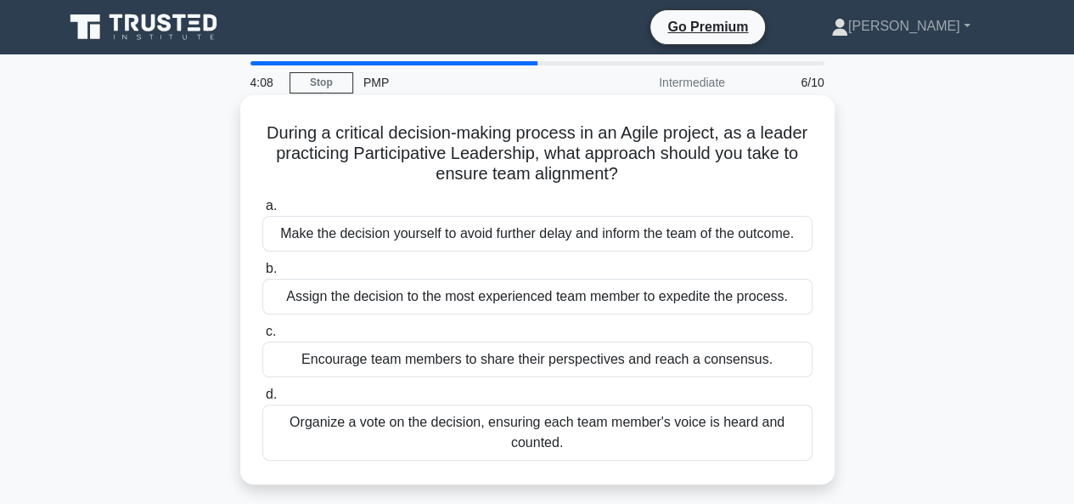
click at [714, 366] on div "Encourage team members to share their perspectives and reach a consensus." at bounding box center [537, 359] width 550 height 36
click at [262, 337] on input "c. Encourage team members to share their perspectives and reach a consensus." at bounding box center [262, 331] width 0 height 11
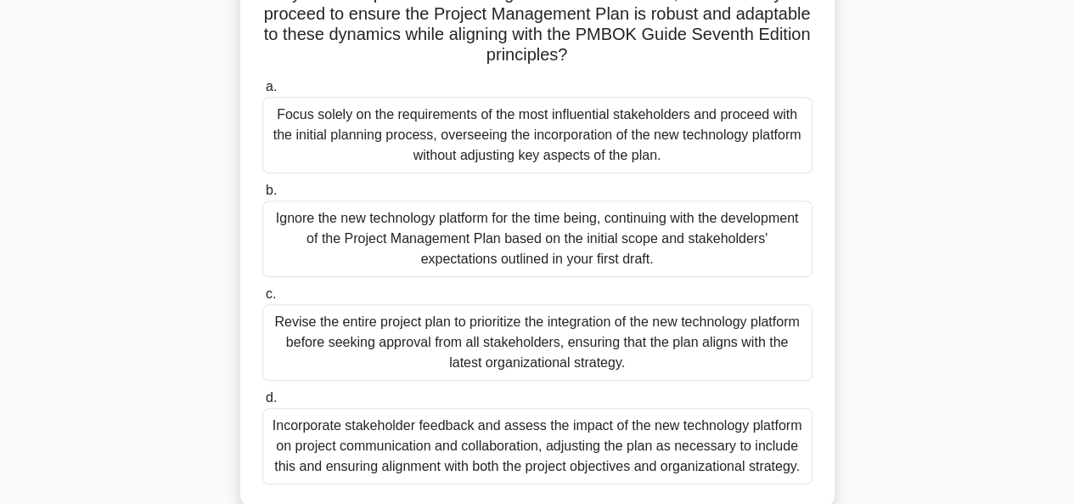
scroll to position [347, 0]
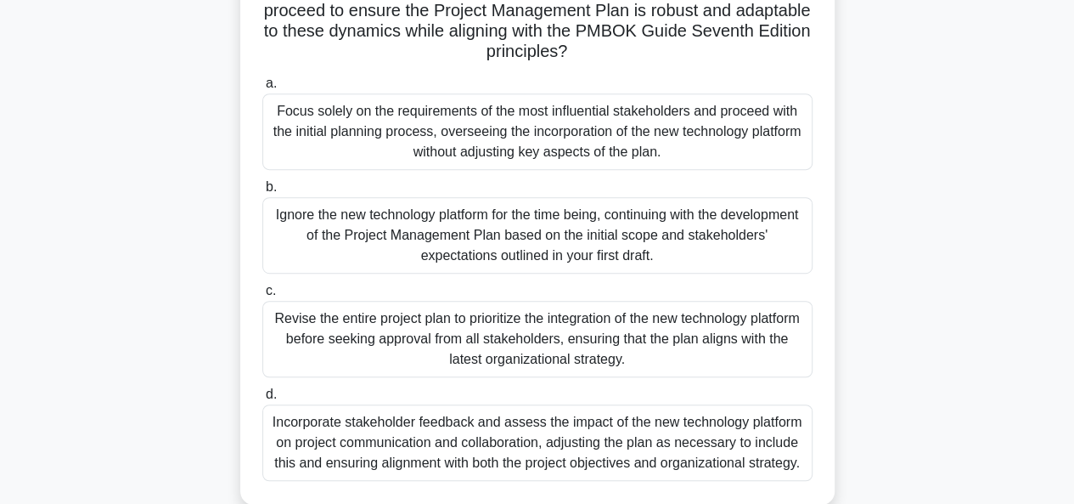
click at [575, 343] on div "Revise the entire project plan to prioritize the integration of the new technol…" at bounding box center [537, 339] width 550 height 76
click at [262, 296] on input "c. Revise the entire project plan to prioritize the integration of the new tech…" at bounding box center [262, 290] width 0 height 11
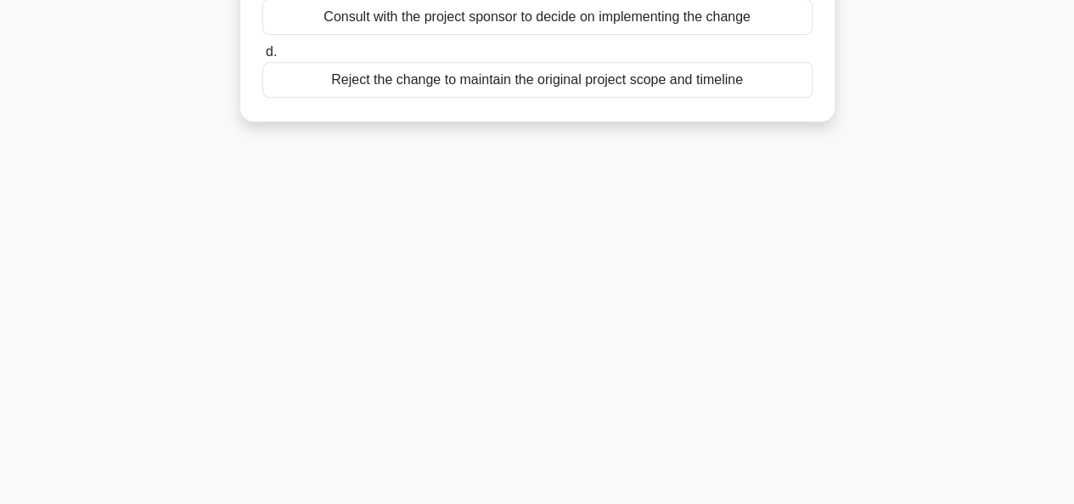
click at [575, 343] on div "2:57 Stop PMP Intermediate 7/10 During scope verification, a stakeholder propos…" at bounding box center [538, 139] width 968 height 849
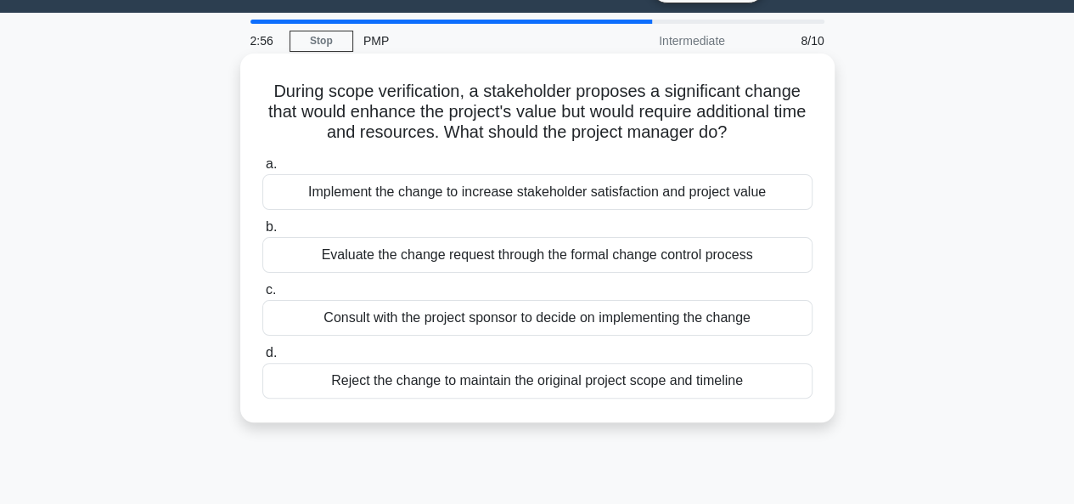
scroll to position [0, 0]
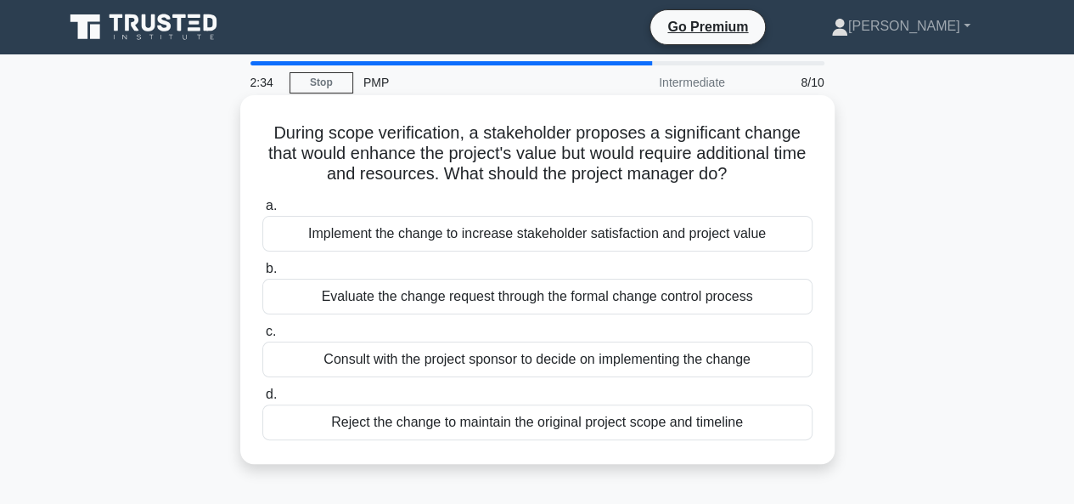
click at [686, 247] on div "Implement the change to increase stakeholder satisfaction and project value" at bounding box center [537, 234] width 550 height 36
click at [262, 211] on input "a. Implement the change to increase stakeholder satisfaction and project value" at bounding box center [262, 205] width 0 height 11
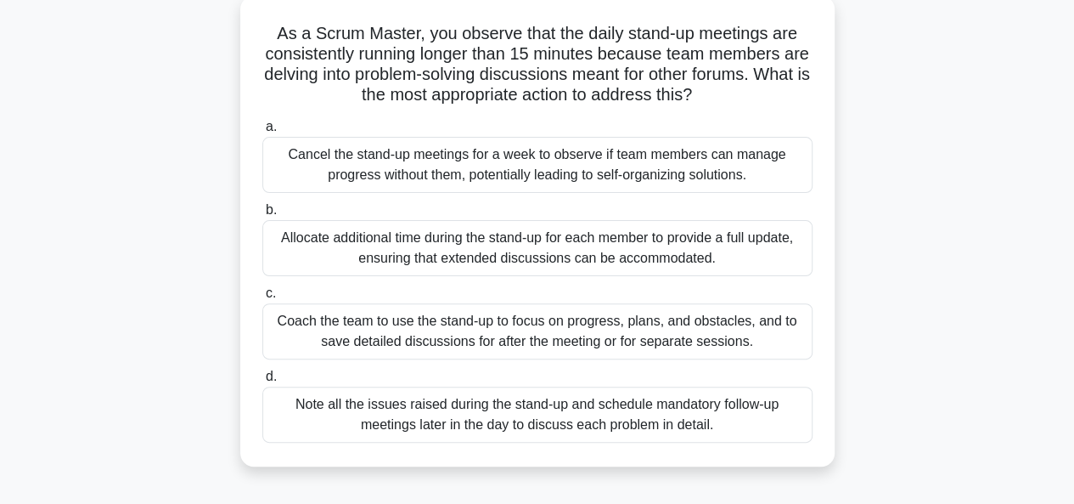
scroll to position [104, 0]
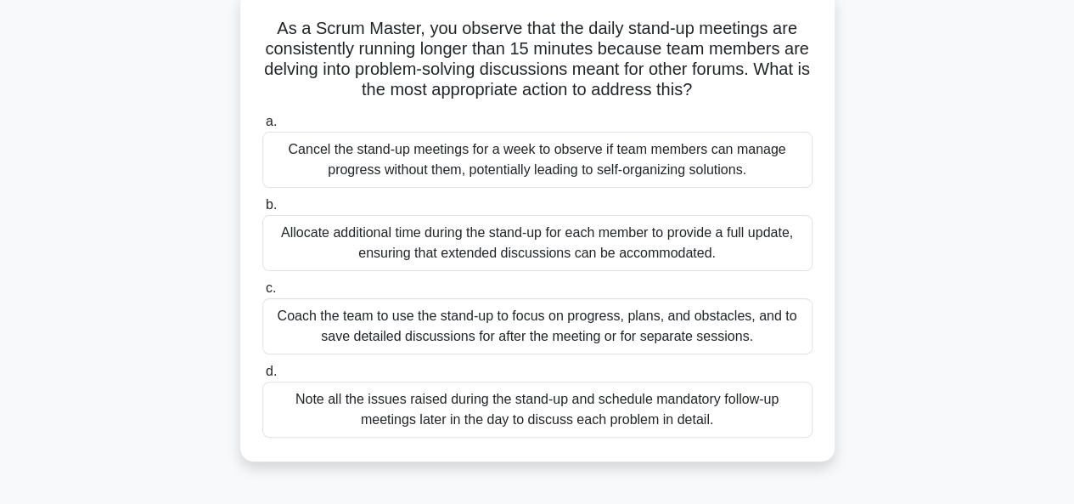
click at [707, 264] on div "Allocate additional time during the stand-up for each member to provide a full …" at bounding box center [537, 243] width 550 height 56
click at [262, 211] on input "b. Allocate additional time during the stand-up for each member to provide a fu…" at bounding box center [262, 205] width 0 height 11
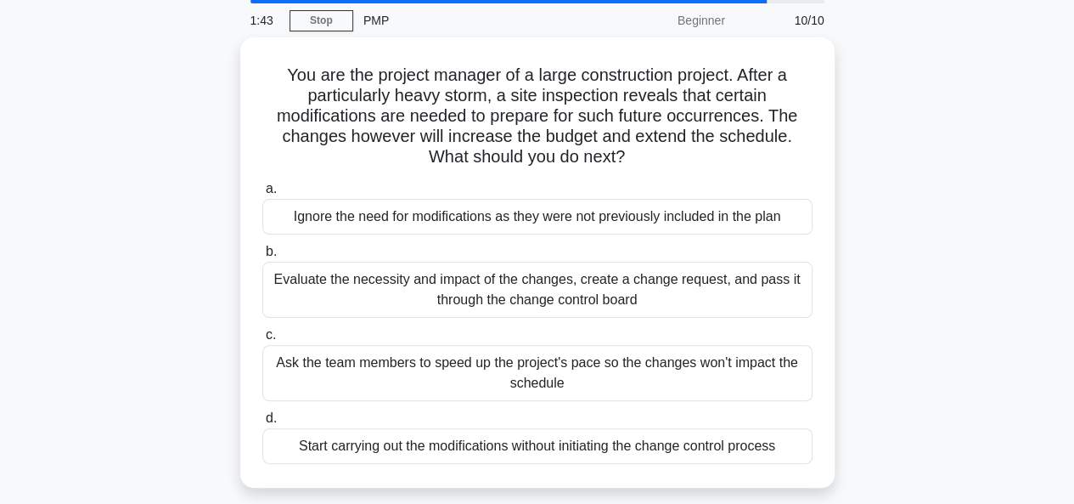
scroll to position [65, 0]
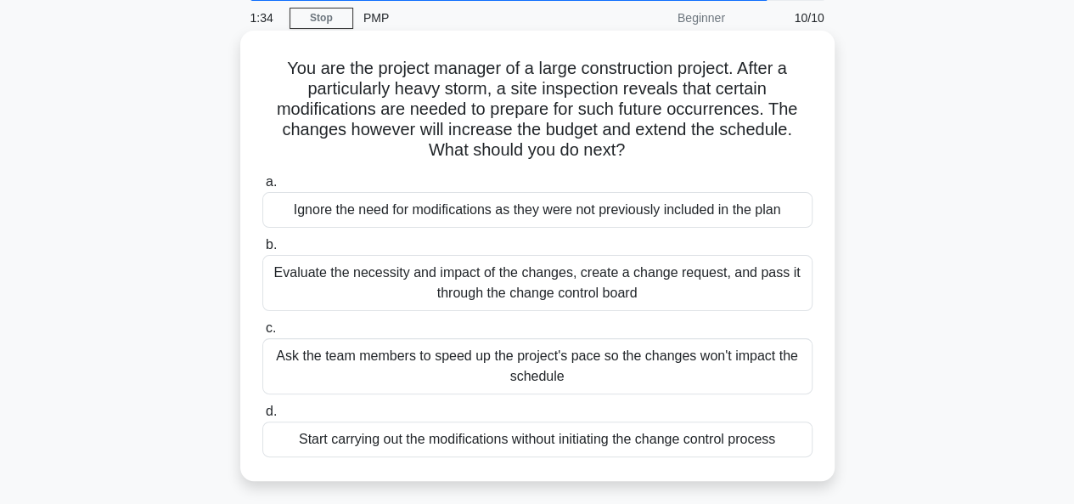
click at [644, 279] on div "Evaluate the necessity and impact of the changes, create a change request, and …" at bounding box center [537, 283] width 550 height 56
click at [262, 251] on input "b. Evaluate the necessity and impact of the changes, create a change request, a…" at bounding box center [262, 245] width 0 height 11
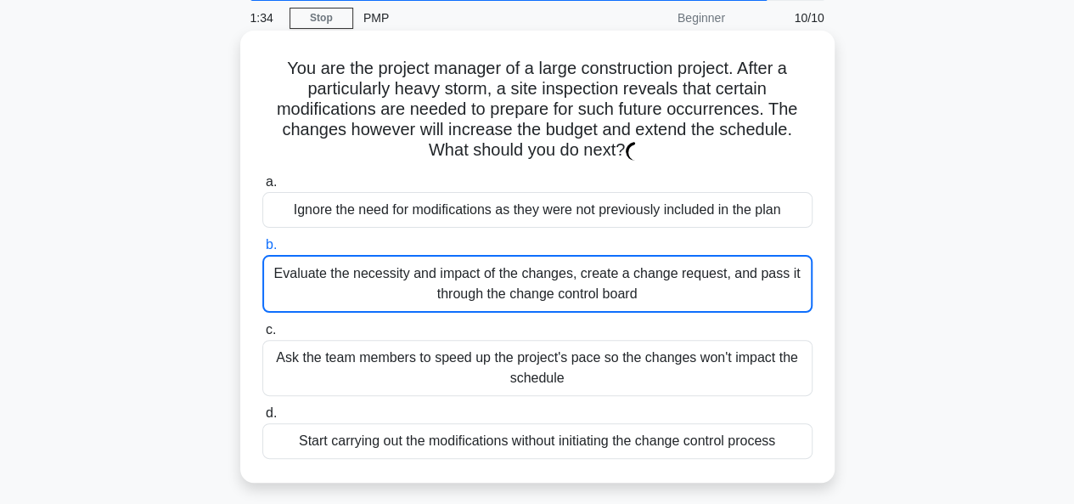
click at [644, 279] on div "Evaluate the necessity and impact of the changes, create a change request, and …" at bounding box center [537, 284] width 550 height 58
click at [262, 251] on input "b. Evaluate the necessity and impact of the changes, create a change request, a…" at bounding box center [262, 245] width 0 height 11
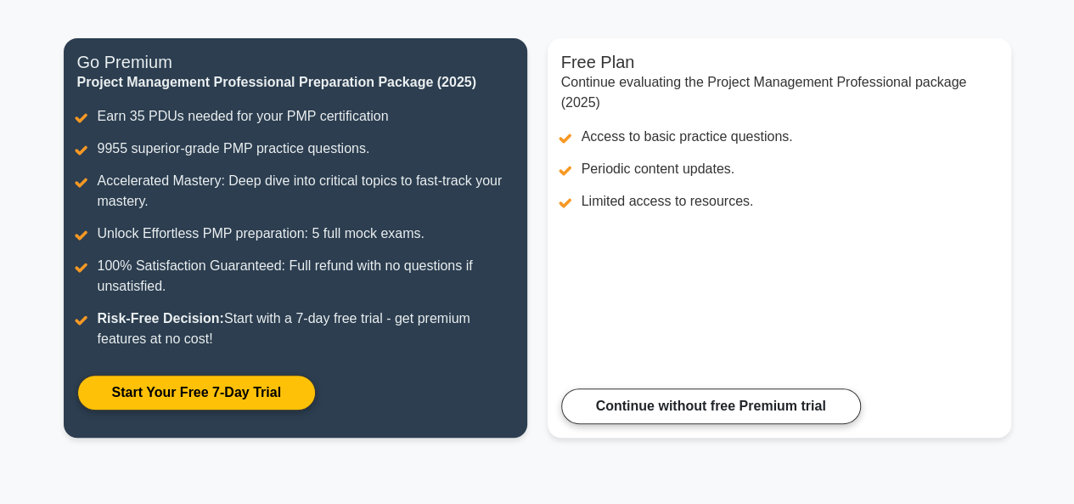
scroll to position [195, 0]
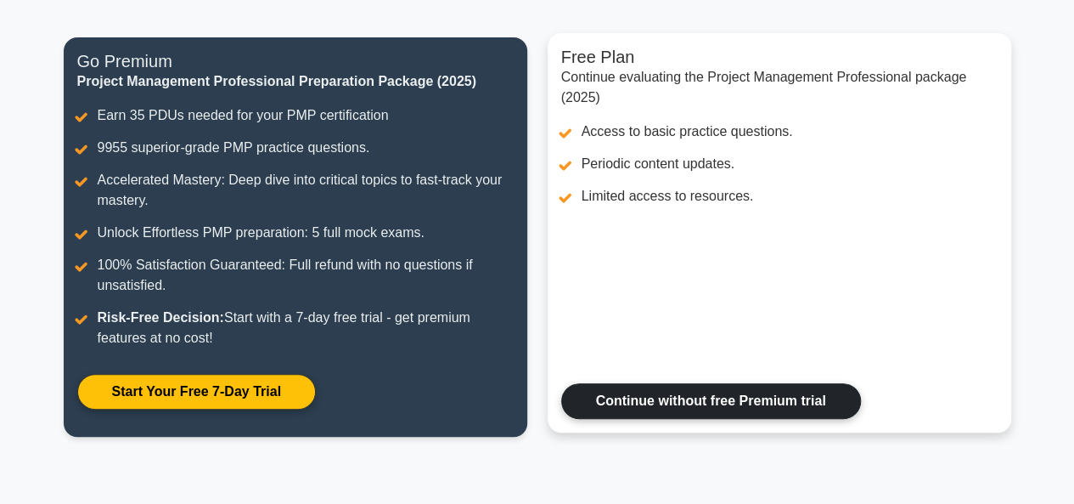
click at [831, 388] on link "Continue without free Premium trial" at bounding box center [711, 401] width 300 height 36
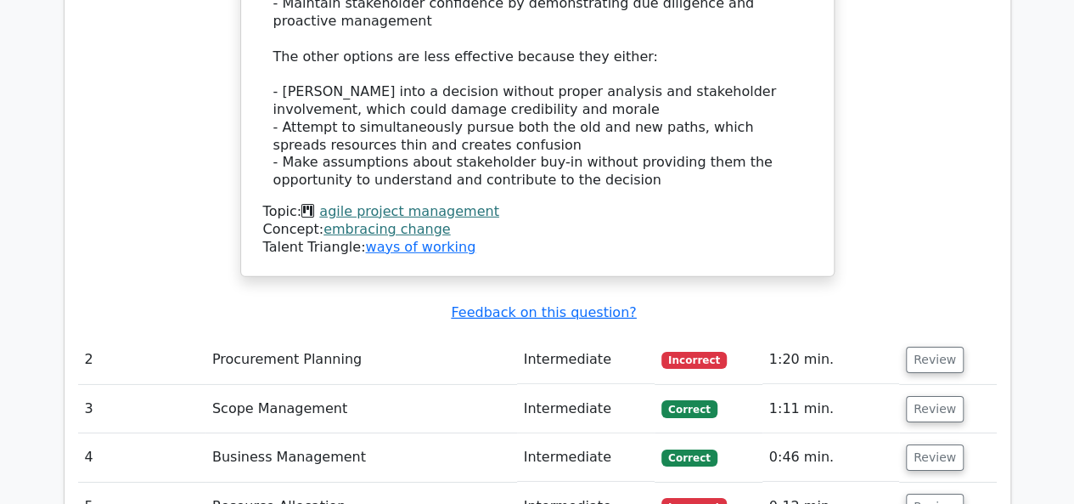
scroll to position [2497, 0]
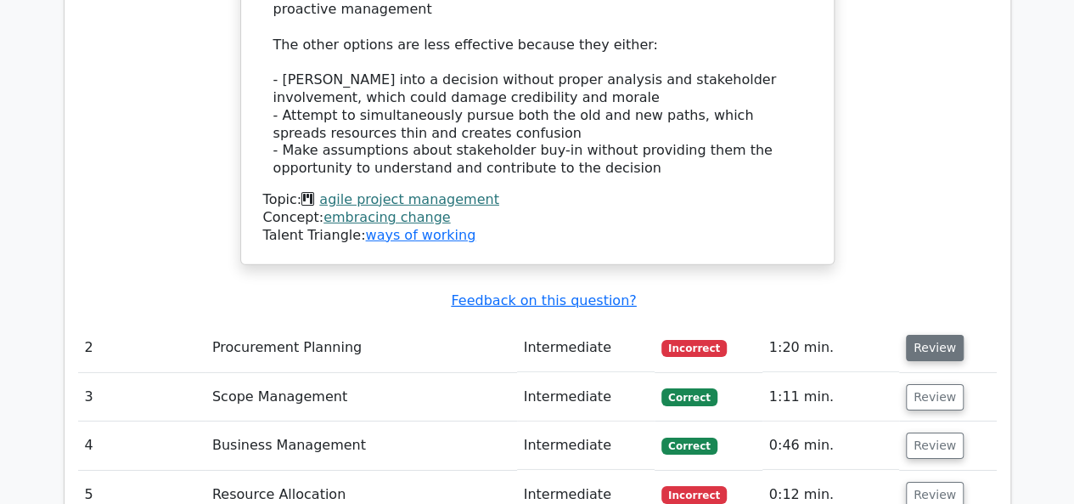
click at [909, 335] on button "Review" at bounding box center [935, 348] width 58 height 26
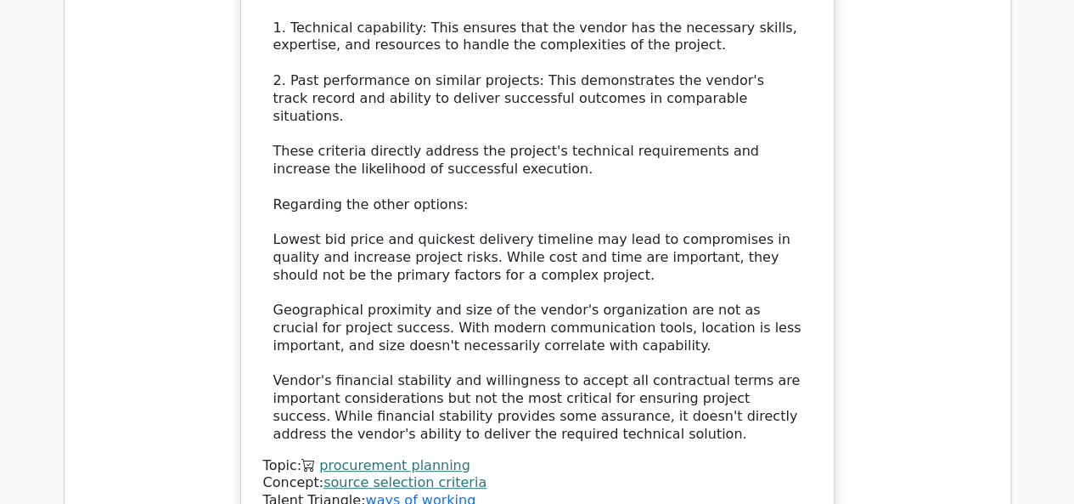
scroll to position [3347, 0]
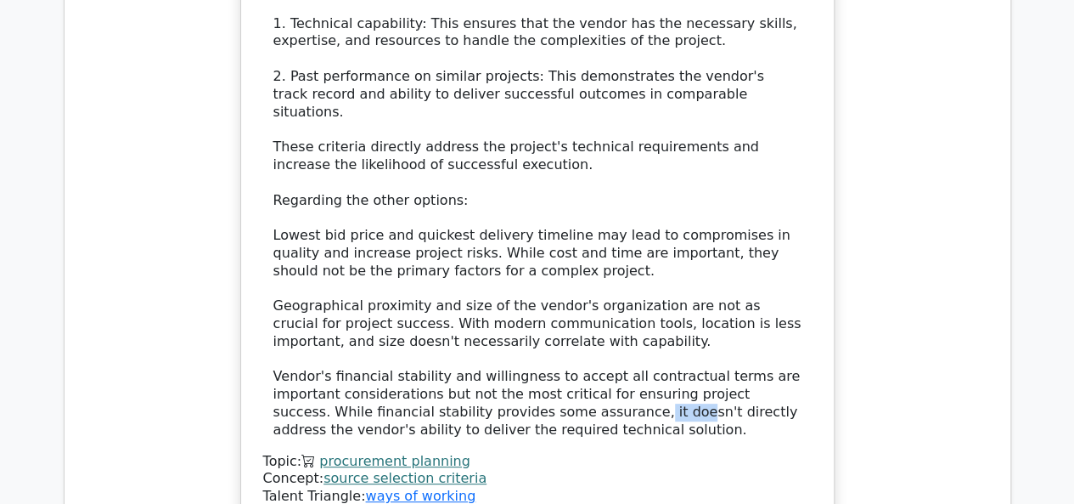
drag, startPoint x: 511, startPoint y: 198, endPoint x: 476, endPoint y: 189, distance: 36.7
click at [476, 189] on div "The most effective source selection criteria for ensuring the success of a comp…" at bounding box center [537, 191] width 528 height 494
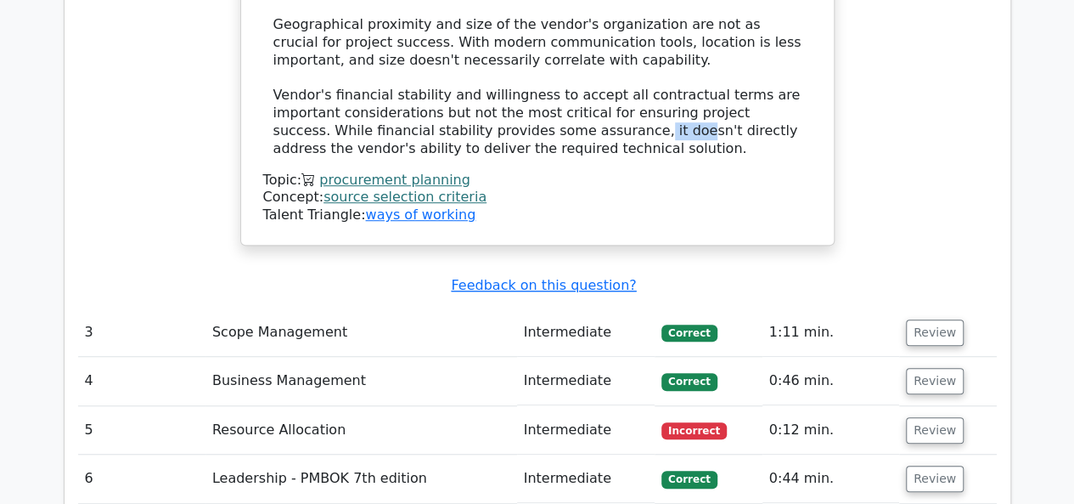
scroll to position [3631, 0]
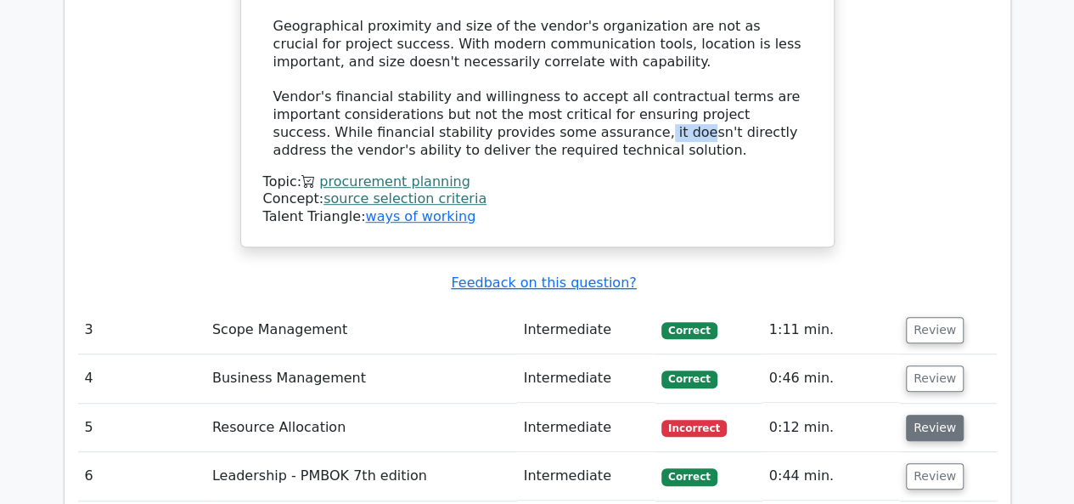
click at [927, 414] on button "Review" at bounding box center [935, 427] width 58 height 26
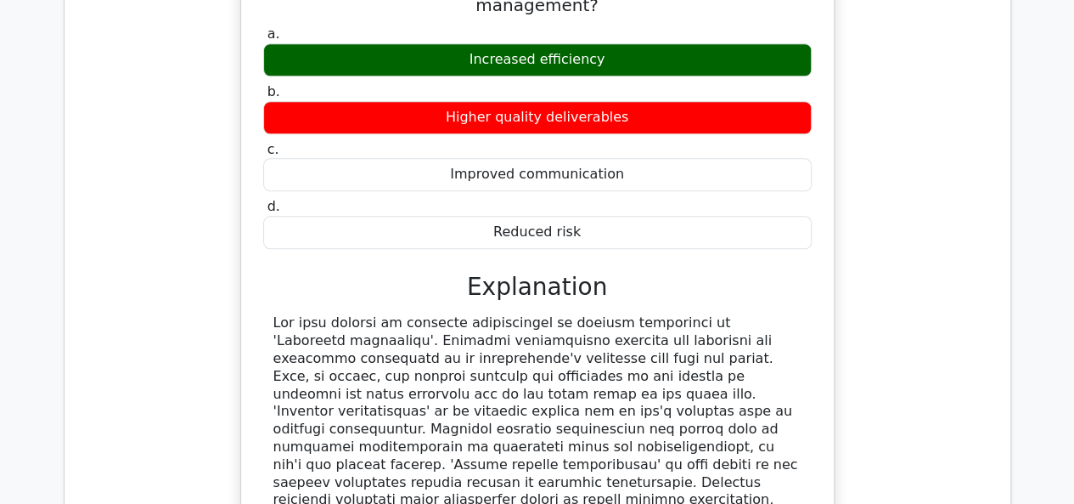
scroll to position [4133, 0]
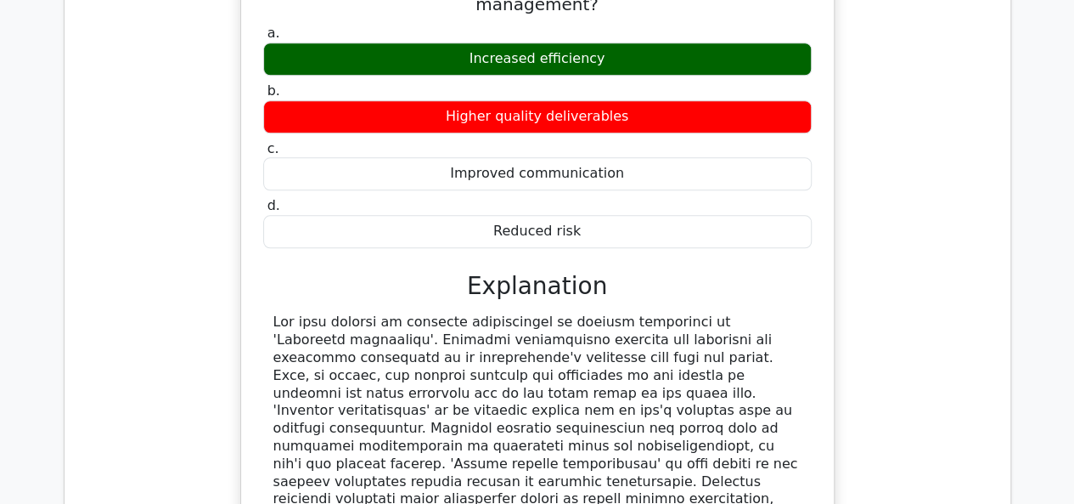
drag, startPoint x: 347, startPoint y: 310, endPoint x: 254, endPoint y: 74, distance: 253.6
click at [255, 76] on div "What is the main benefit of resource optimization in project management? a. Inc…" at bounding box center [537, 305] width 579 height 705
copy div "The main benefit of resource optimization in project management is 'Increased e…"
click at [254, 74] on div "What is the main benefit of resource optimization in project management? a. Inc…" at bounding box center [537, 305] width 579 height 705
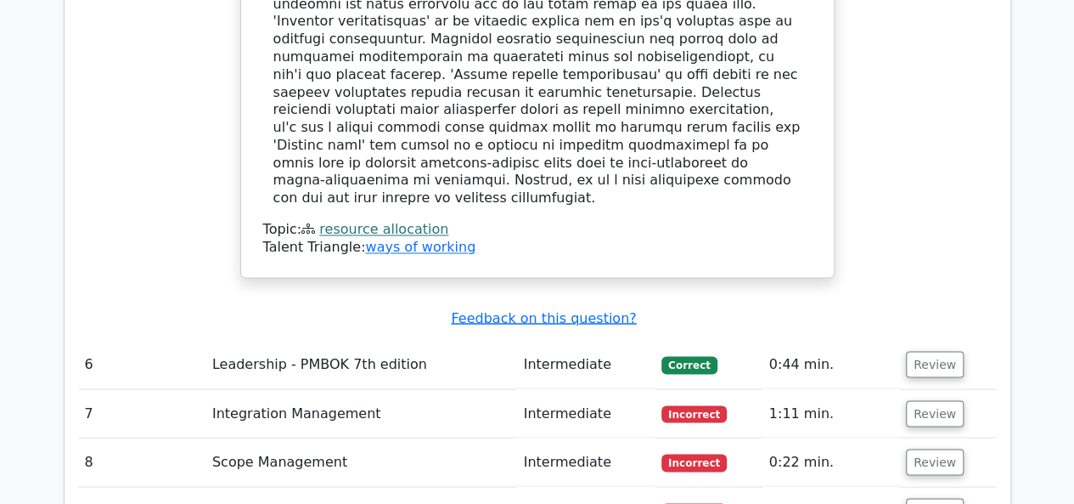
scroll to position [4524, 0]
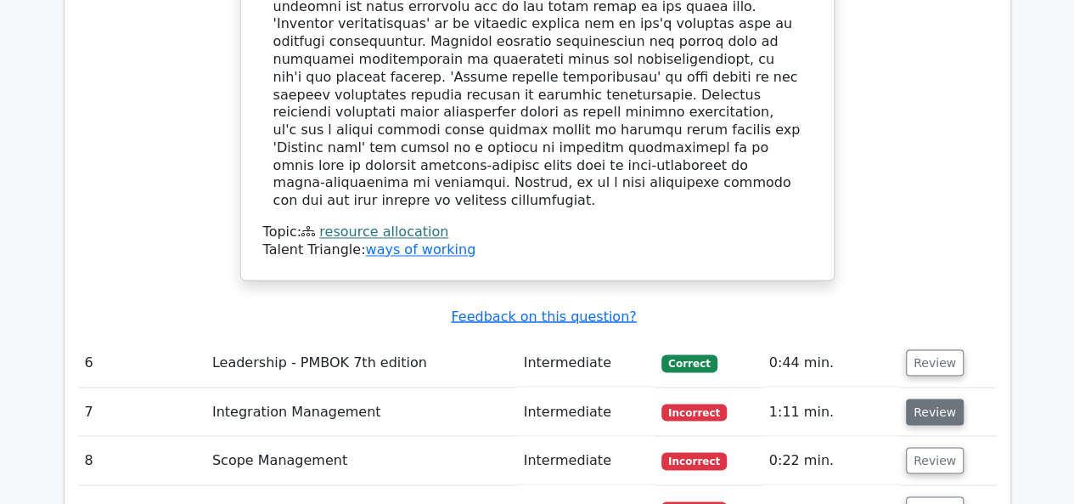
click at [930, 398] on button "Review" at bounding box center [935, 411] width 58 height 26
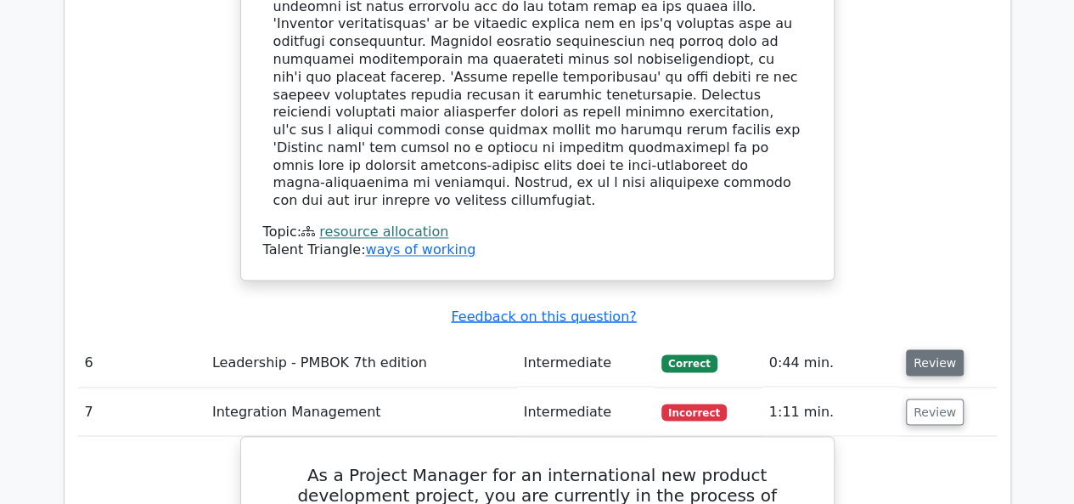
click at [924, 349] on button "Review" at bounding box center [935, 362] width 58 height 26
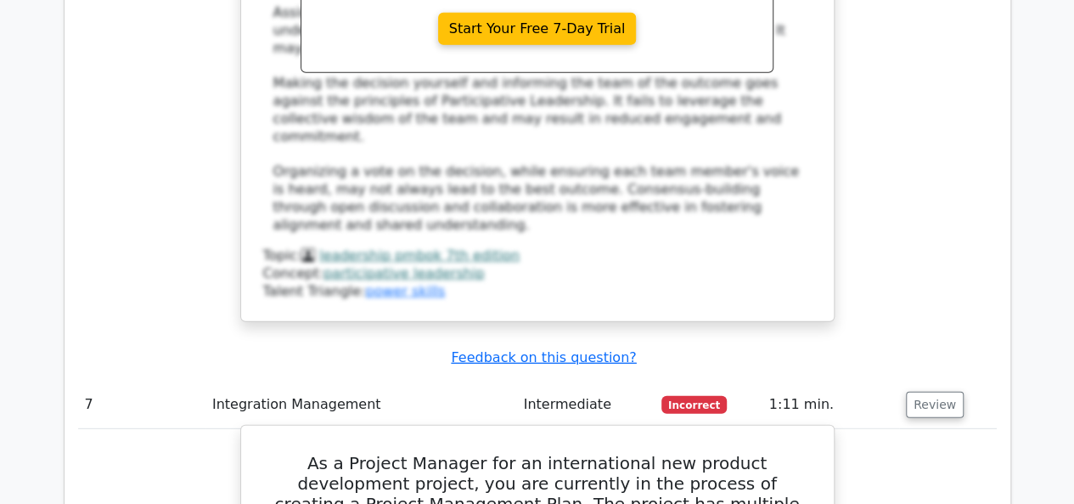
scroll to position [5452, 0]
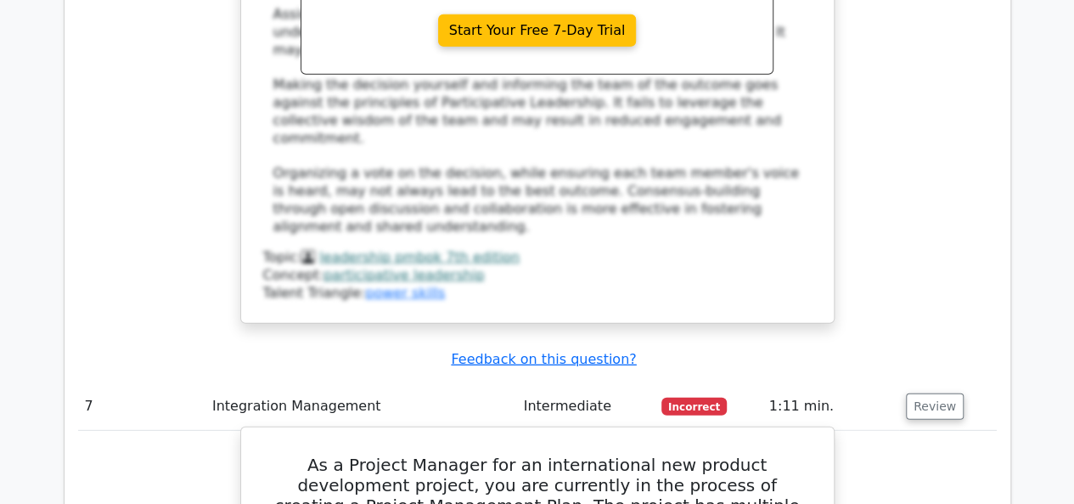
drag, startPoint x: 629, startPoint y: 446, endPoint x: 245, endPoint y: 107, distance: 512.1
copy div "As a Project Manager for an international new product development project, you …"
